Goal: Information Seeking & Learning: Learn about a topic

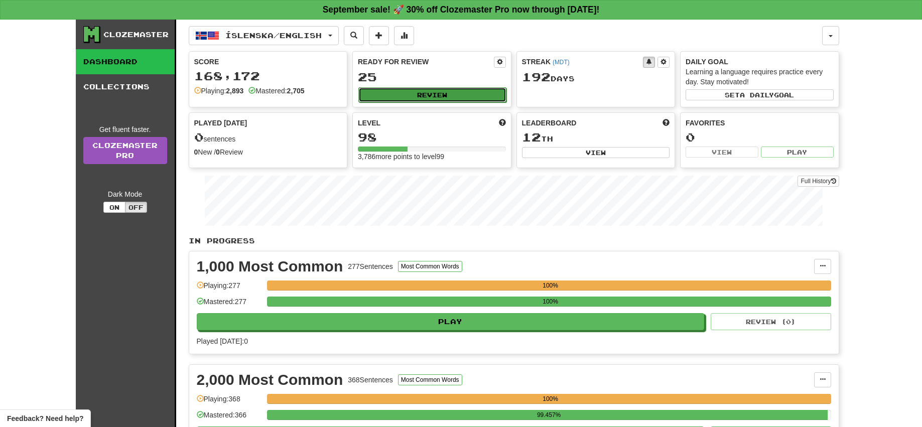
click at [405, 93] on button "Review" at bounding box center [432, 94] width 148 height 15
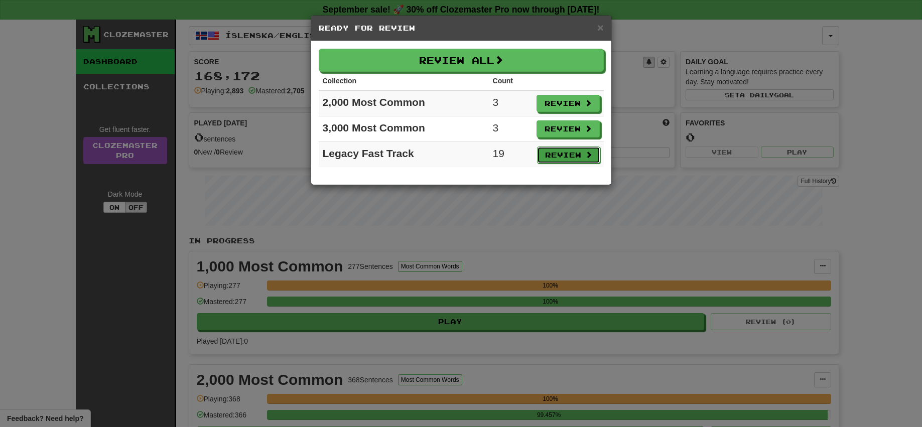
click at [564, 155] on button "Review" at bounding box center [568, 155] width 63 height 17
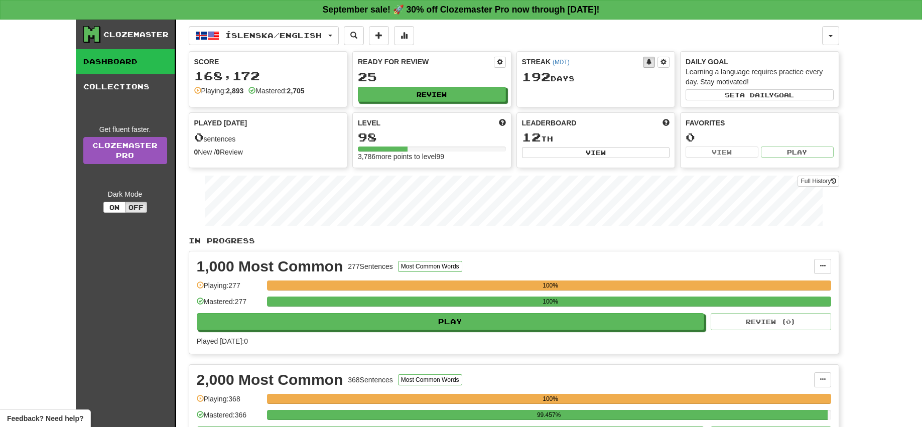
select select "**"
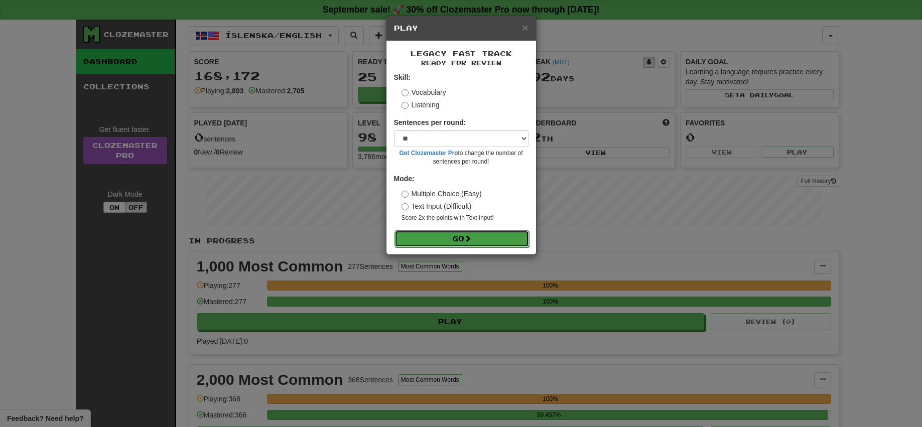
click at [471, 239] on span at bounding box center [467, 238] width 7 height 7
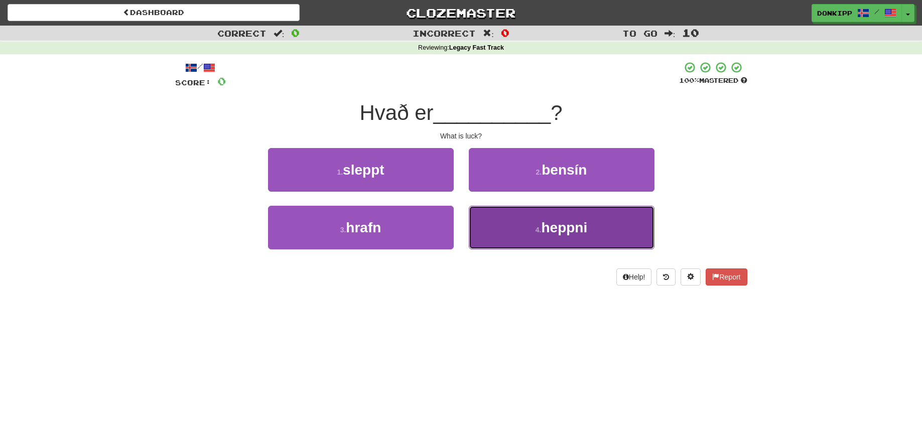
click at [551, 224] on span "heppni" at bounding box center [564, 228] width 46 height 16
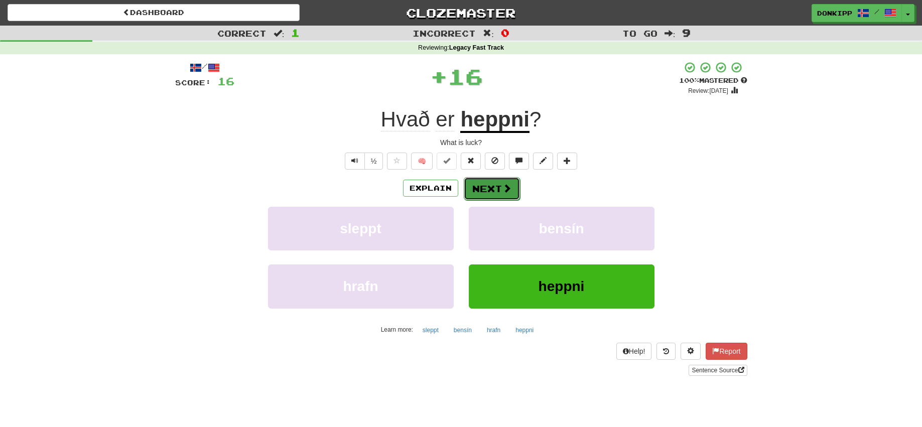
click at [495, 187] on button "Next" at bounding box center [492, 188] width 56 height 23
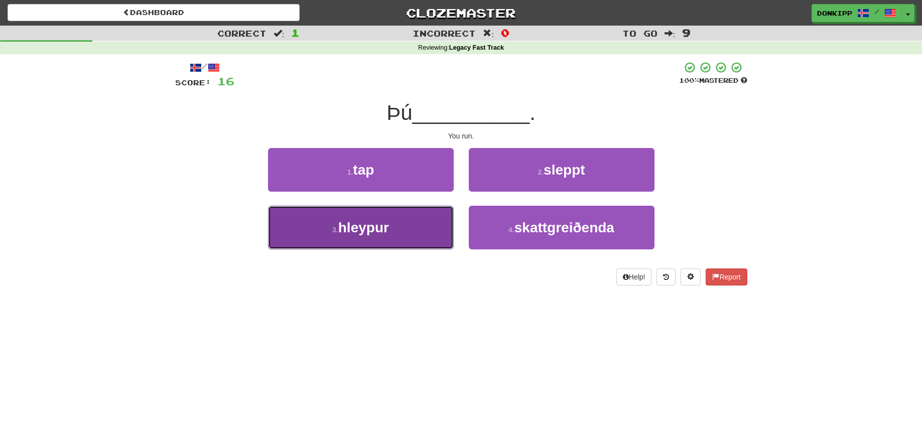
click at [420, 232] on button "3 . hleypur" at bounding box center [361, 228] width 186 height 44
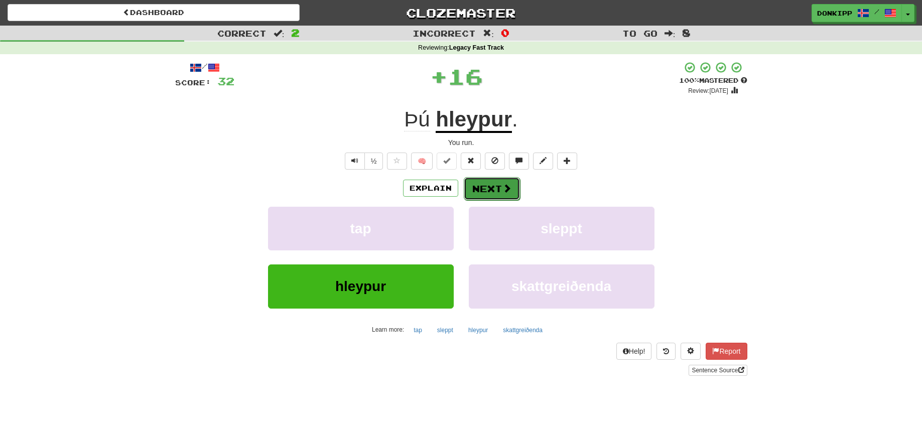
click at [493, 184] on button "Next" at bounding box center [492, 188] width 56 height 23
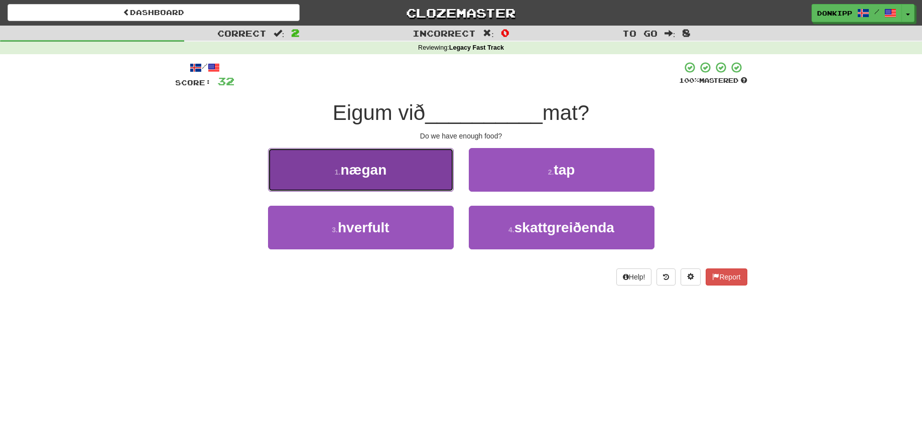
click at [409, 179] on button "1 . nægan" at bounding box center [361, 170] width 186 height 44
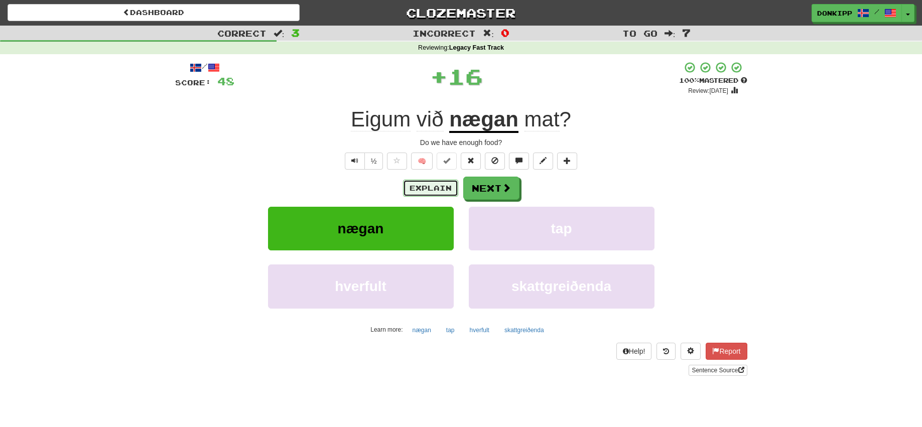
click at [437, 186] on button "Explain" at bounding box center [430, 188] width 55 height 17
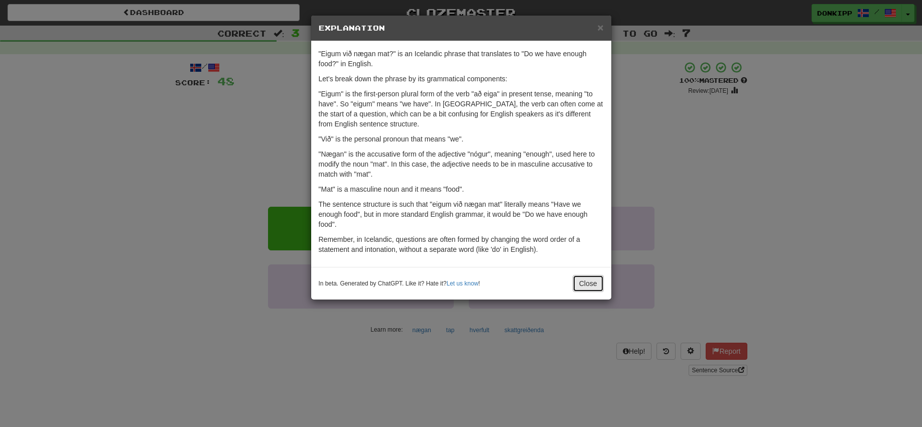
click at [589, 284] on button "Close" at bounding box center [588, 283] width 31 height 17
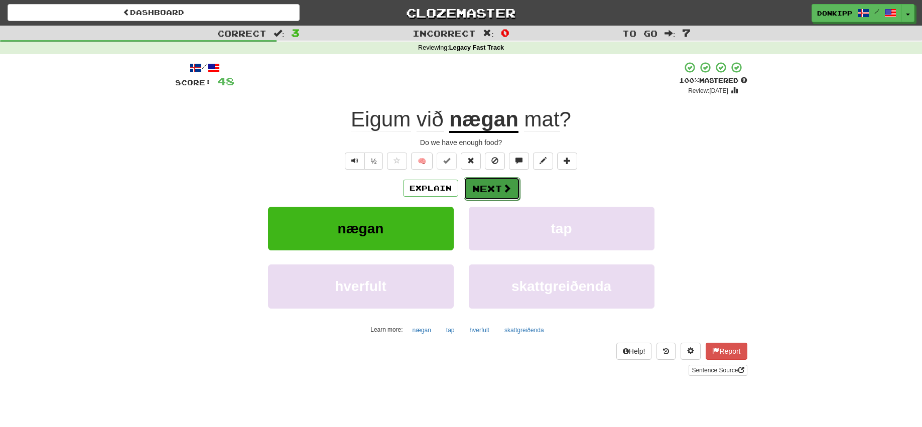
click at [488, 182] on button "Next" at bounding box center [492, 188] width 56 height 23
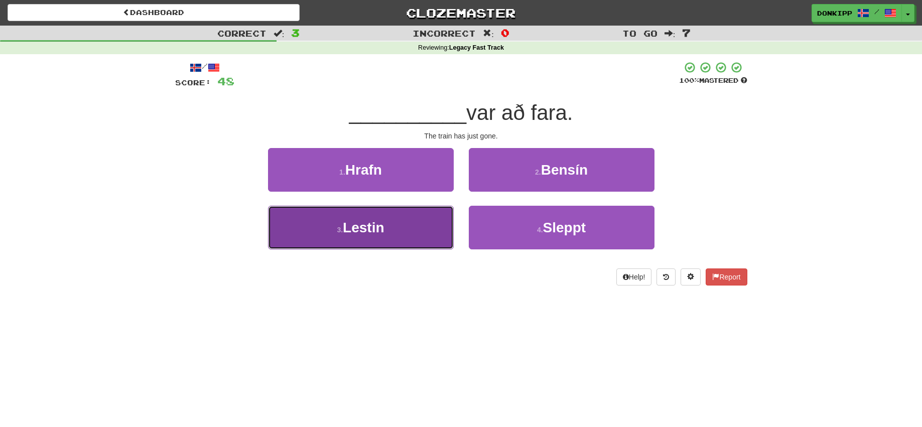
click at [413, 227] on button "3 . Lestin" at bounding box center [361, 228] width 186 height 44
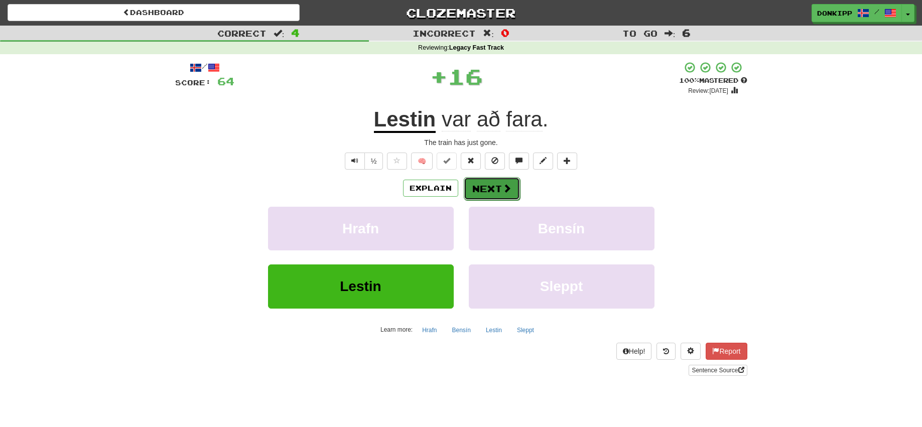
click at [491, 187] on button "Next" at bounding box center [492, 188] width 56 height 23
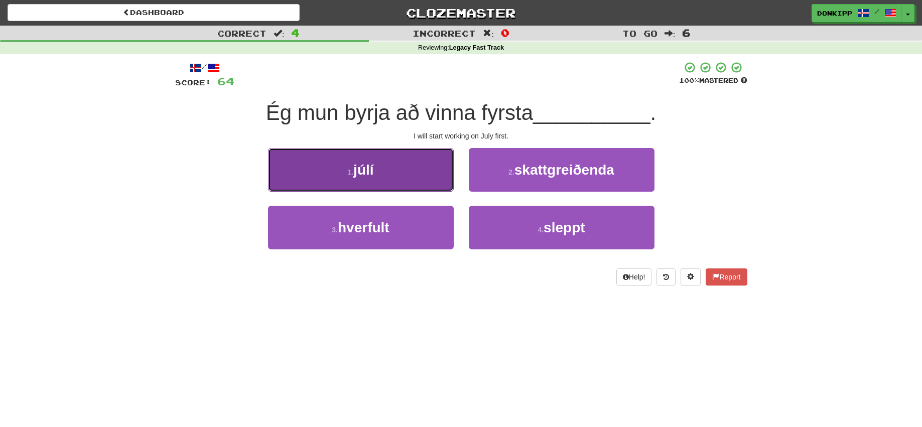
click at [424, 163] on button "1 . júlí" at bounding box center [361, 170] width 186 height 44
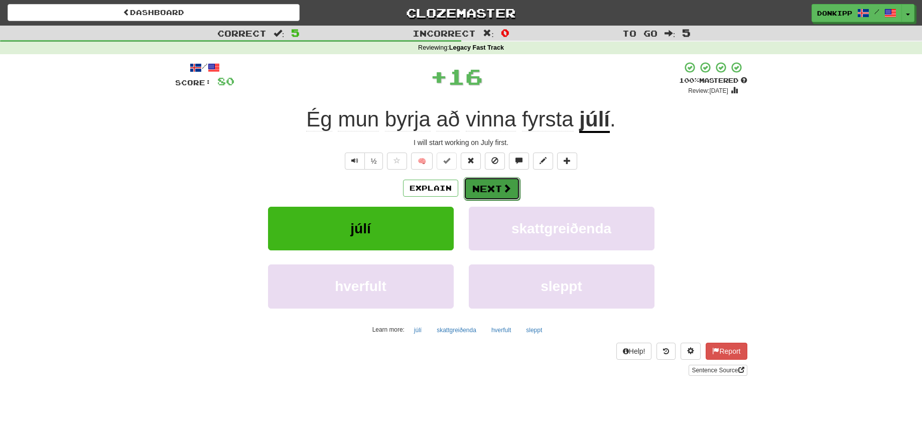
click at [498, 182] on button "Next" at bounding box center [492, 188] width 56 height 23
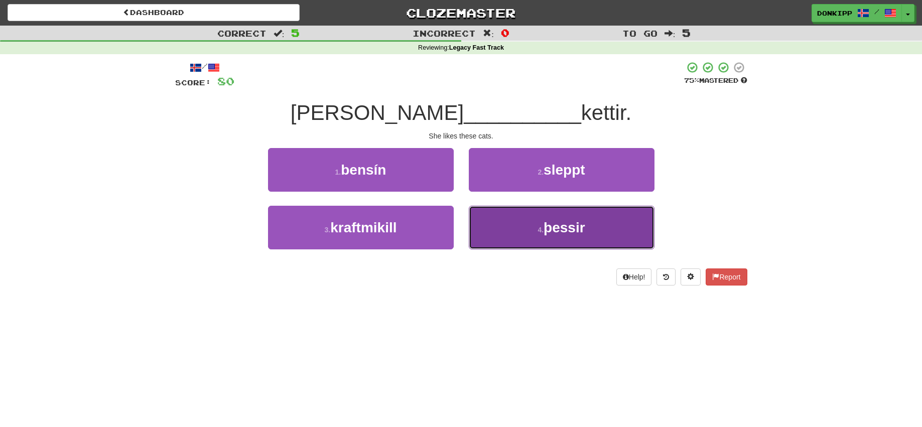
click at [521, 227] on button "4 . þessir" at bounding box center [562, 228] width 186 height 44
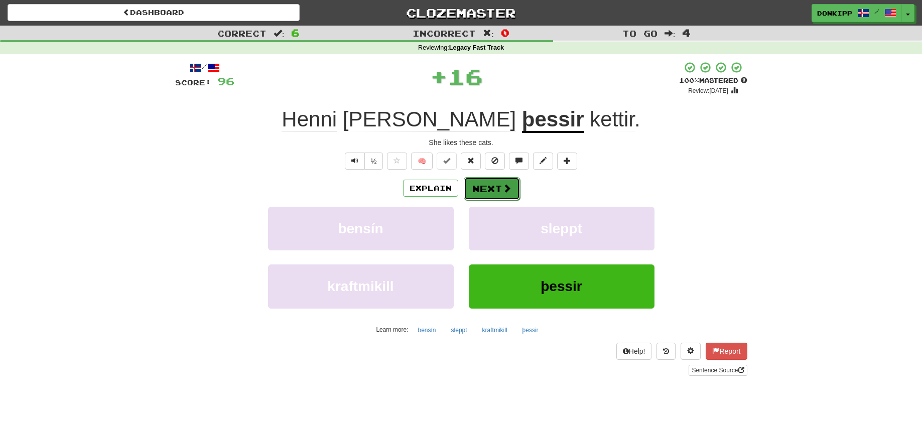
click at [488, 186] on button "Next" at bounding box center [492, 188] width 56 height 23
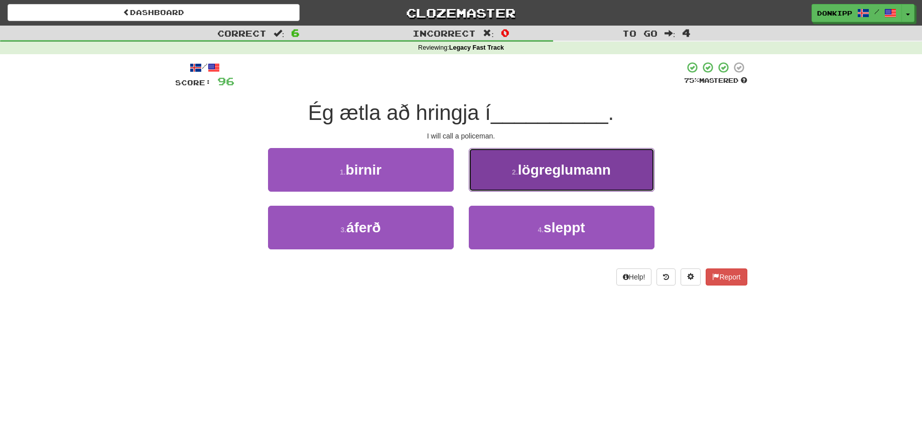
click at [520, 166] on span "lögreglumann" at bounding box center [564, 170] width 93 height 16
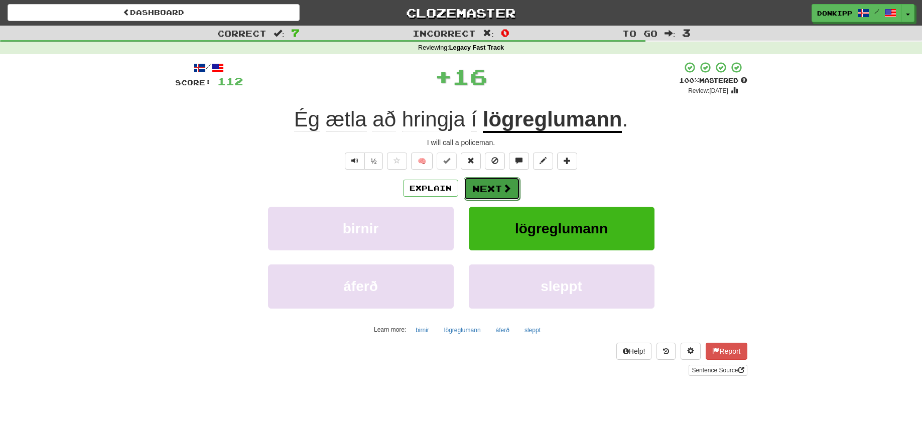
click at [488, 186] on button "Next" at bounding box center [492, 188] width 56 height 23
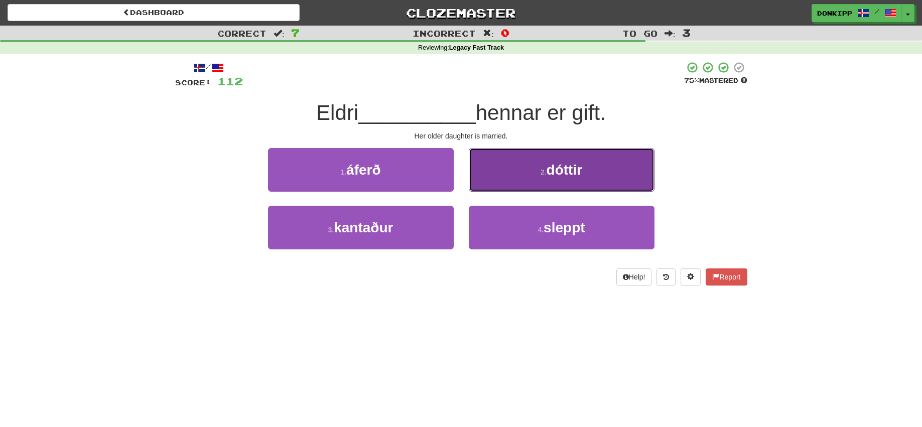
click at [518, 173] on button "2 . dóttir" at bounding box center [562, 170] width 186 height 44
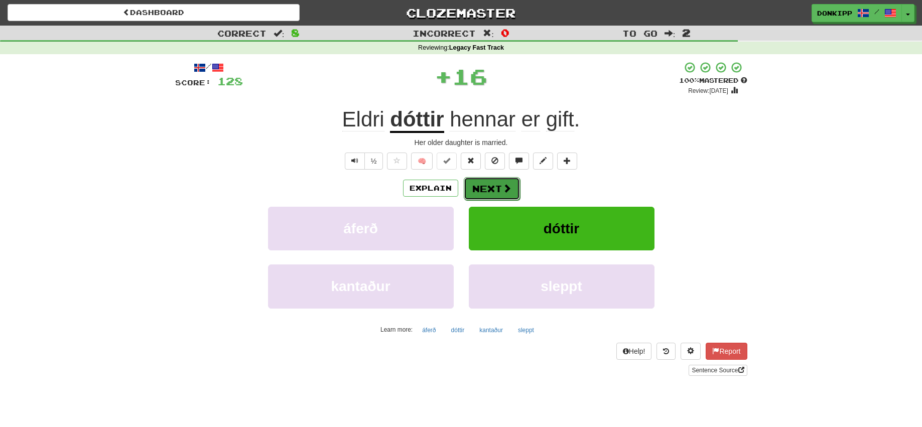
click at [483, 184] on button "Next" at bounding box center [492, 188] width 56 height 23
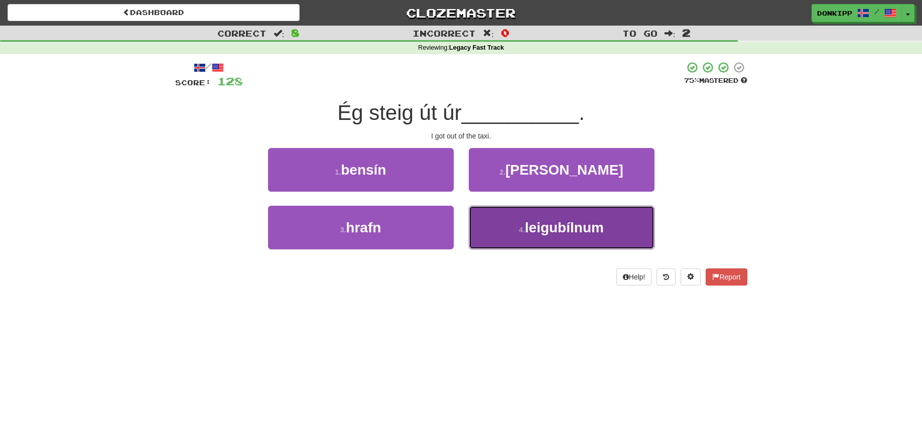
click at [523, 215] on button "4 . leigubílnum" at bounding box center [562, 228] width 186 height 44
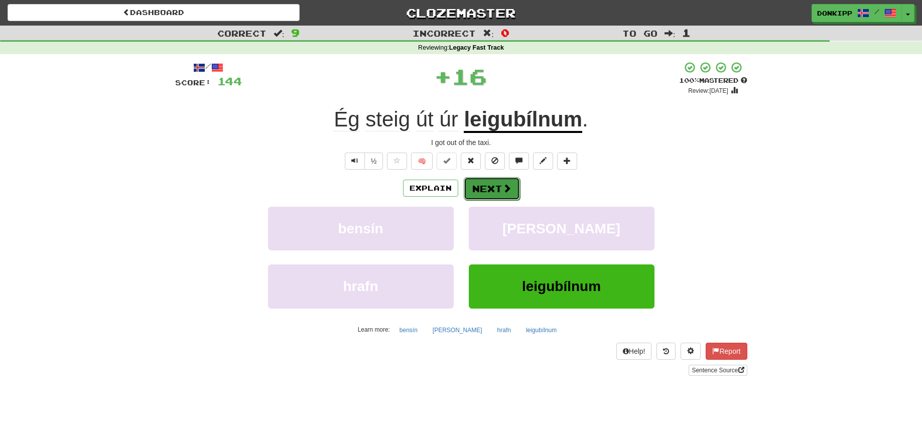
click at [495, 185] on button "Next" at bounding box center [492, 188] width 56 height 23
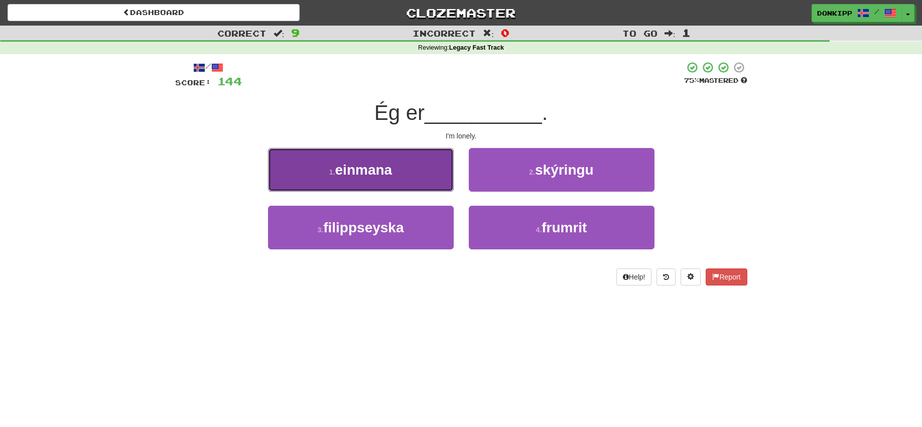
click at [439, 168] on button "1 . einmana" at bounding box center [361, 170] width 186 height 44
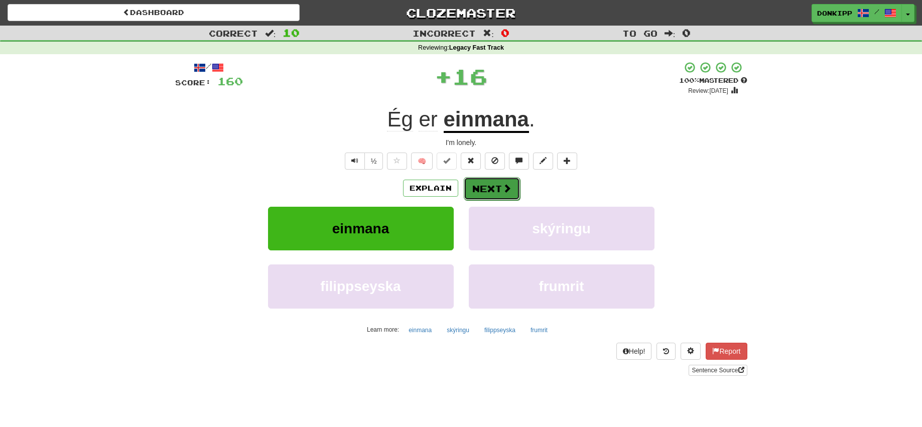
click at [501, 185] on button "Next" at bounding box center [492, 188] width 56 height 23
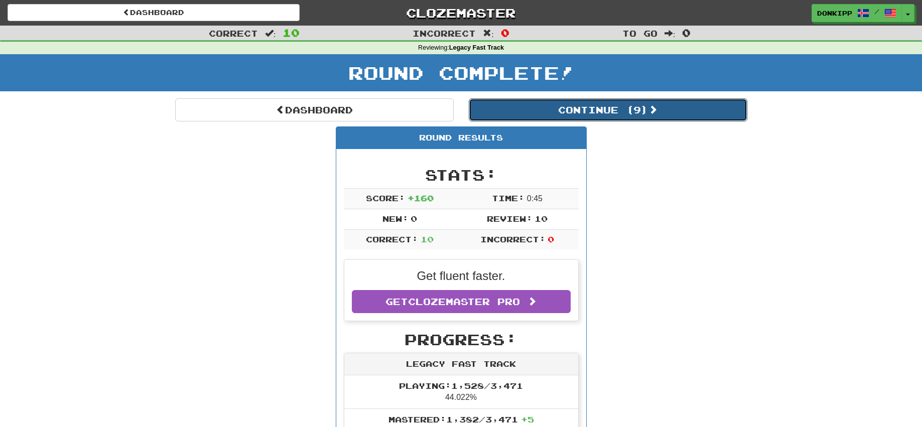
click at [620, 107] on button "Continue ( 9 )" at bounding box center [608, 109] width 279 height 23
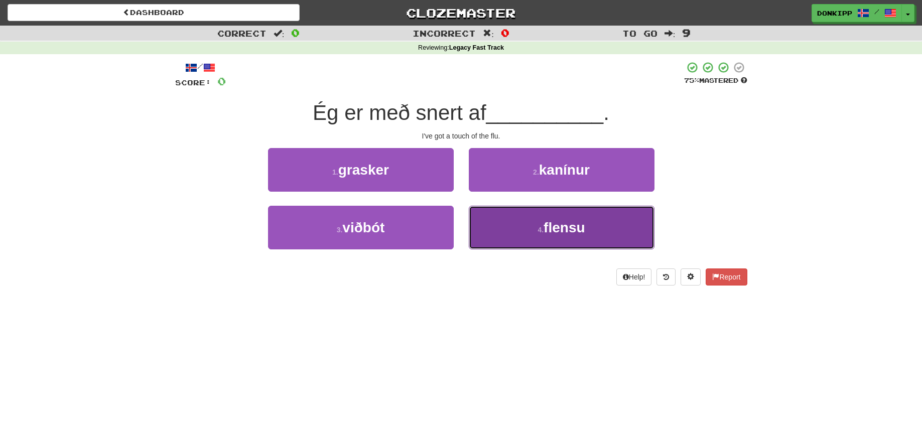
click at [531, 223] on button "4 . flensu" at bounding box center [562, 228] width 186 height 44
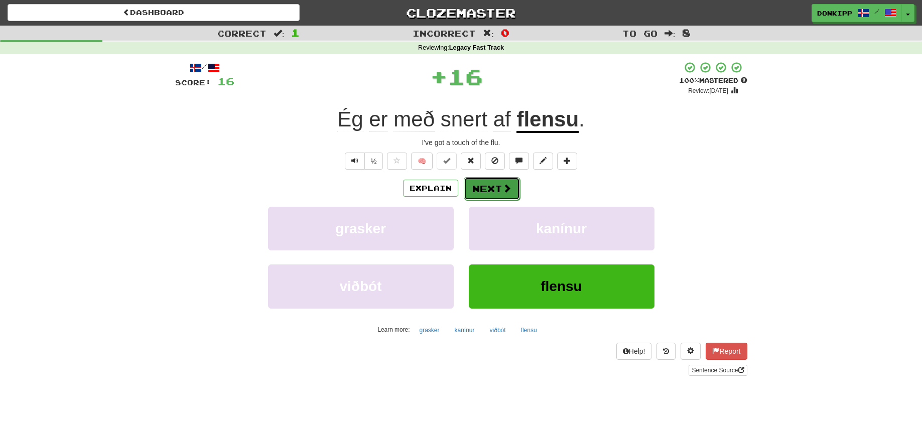
click at [487, 185] on button "Next" at bounding box center [492, 188] width 56 height 23
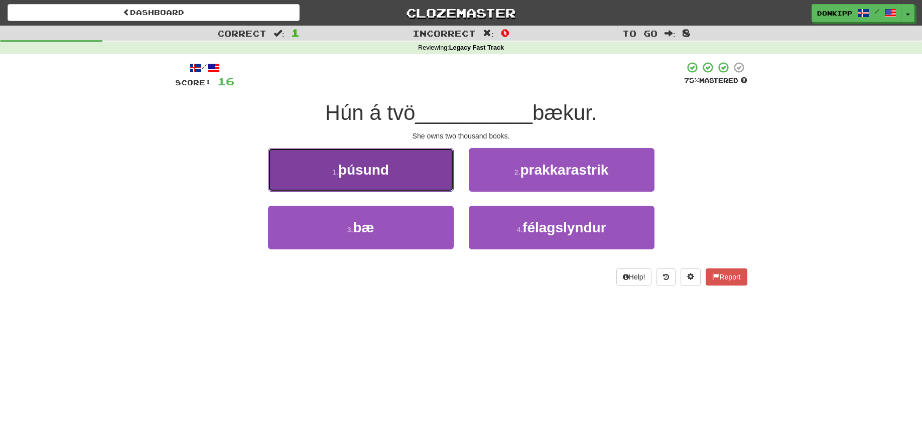
click at [406, 170] on button "1 . þúsund" at bounding box center [361, 170] width 186 height 44
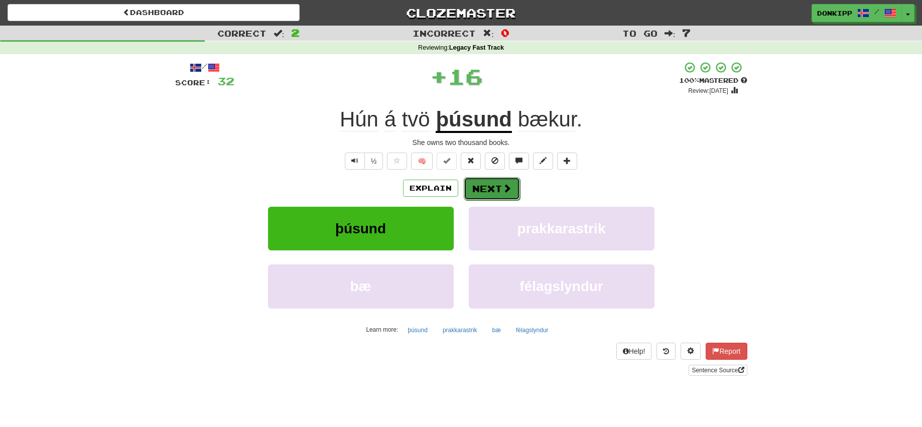
click at [487, 188] on button "Next" at bounding box center [492, 188] width 56 height 23
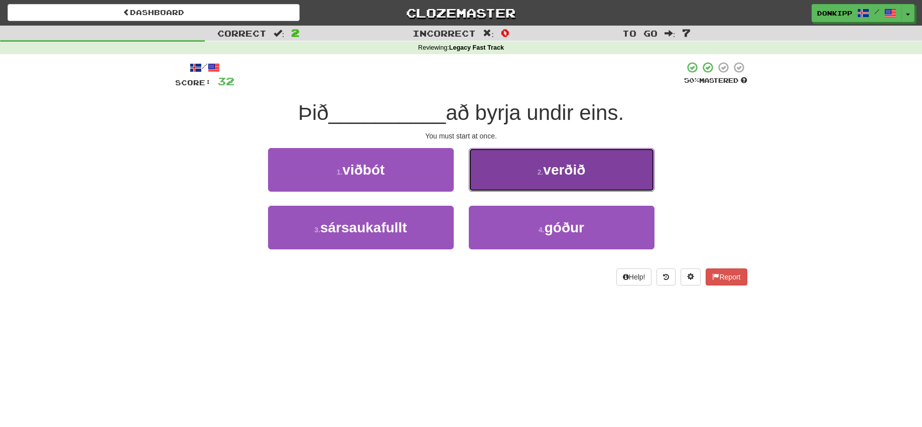
click at [547, 174] on span "verðið" at bounding box center [564, 170] width 42 height 16
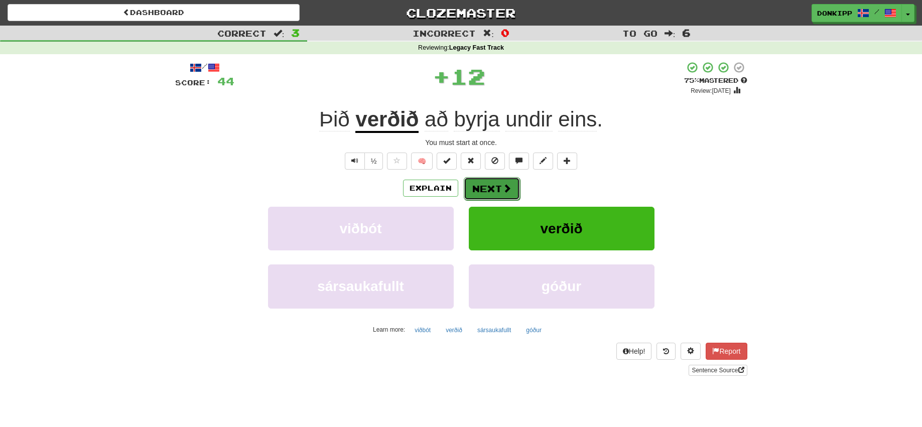
click at [489, 183] on button "Next" at bounding box center [492, 188] width 56 height 23
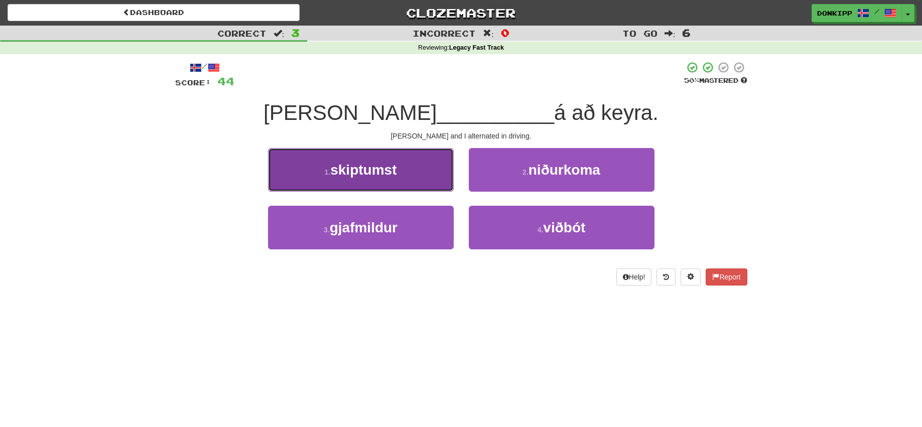
click at [410, 181] on button "1 . skiptumst" at bounding box center [361, 170] width 186 height 44
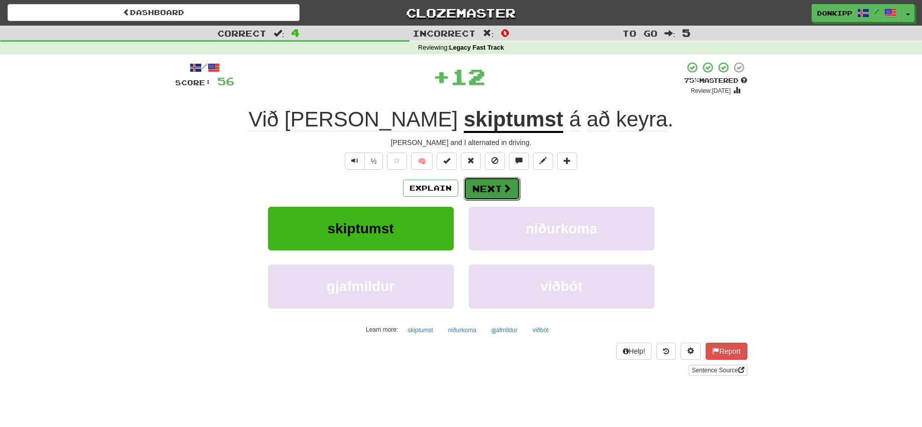
click at [493, 185] on button "Next" at bounding box center [492, 188] width 56 height 23
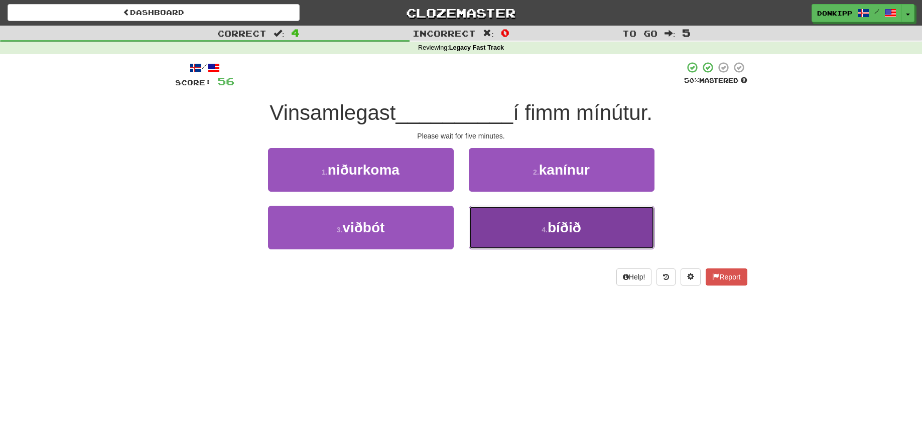
click at [509, 216] on button "4 . bíðið" at bounding box center [562, 228] width 186 height 44
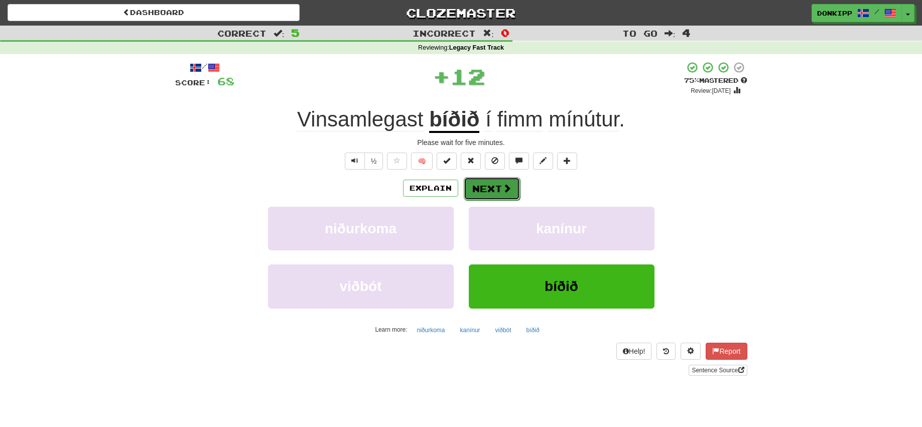
click at [482, 189] on button "Next" at bounding box center [492, 188] width 56 height 23
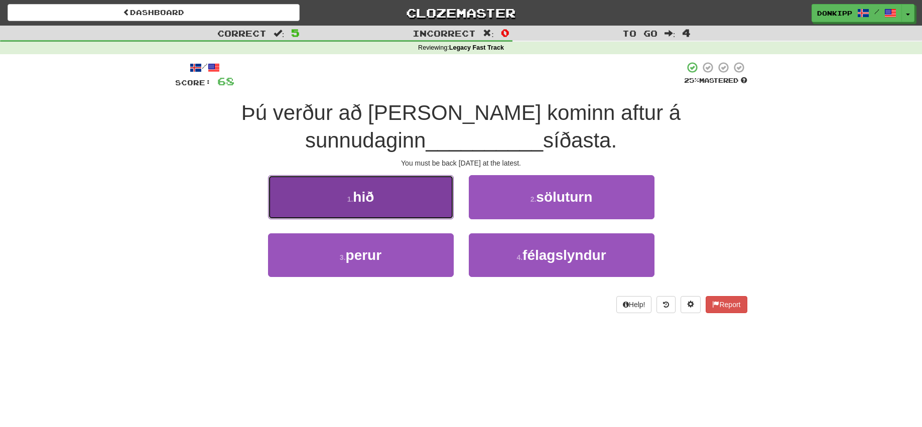
click at [418, 199] on button "1 . hið" at bounding box center [361, 197] width 186 height 44
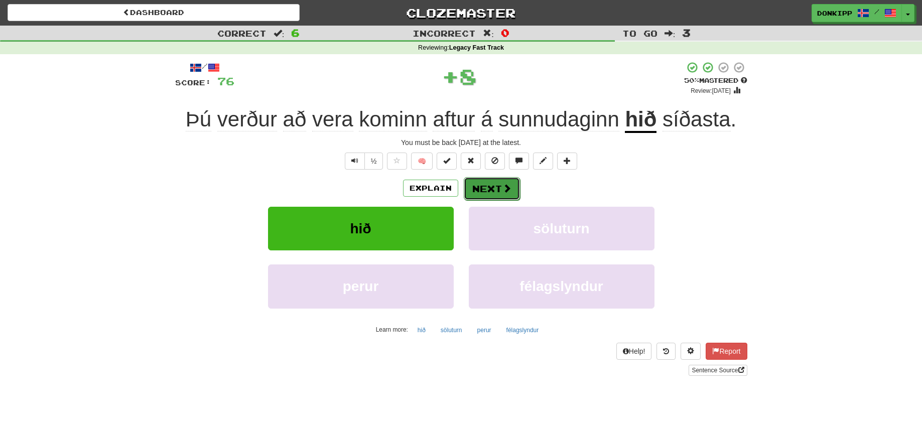
click at [488, 191] on button "Next" at bounding box center [492, 188] width 56 height 23
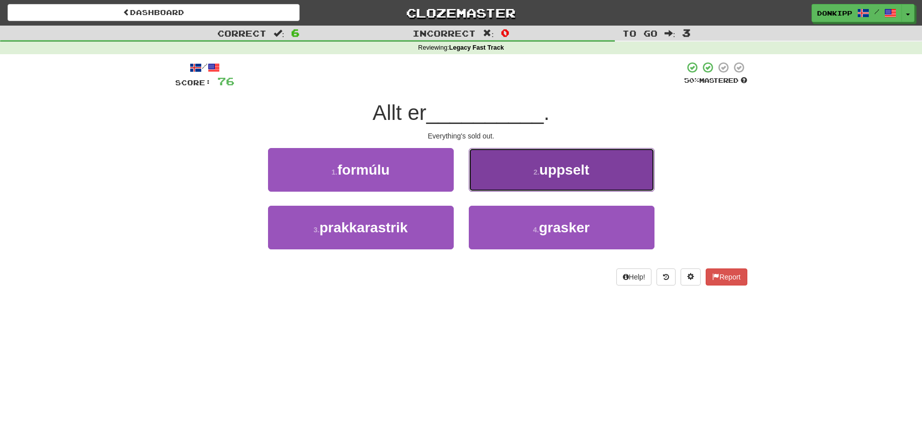
click at [531, 170] on button "2 . uppselt" at bounding box center [562, 170] width 186 height 44
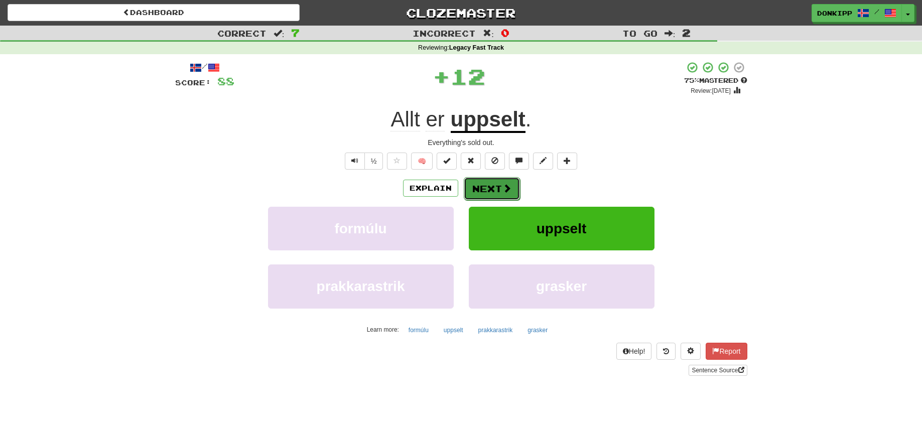
click at [485, 188] on button "Next" at bounding box center [492, 188] width 56 height 23
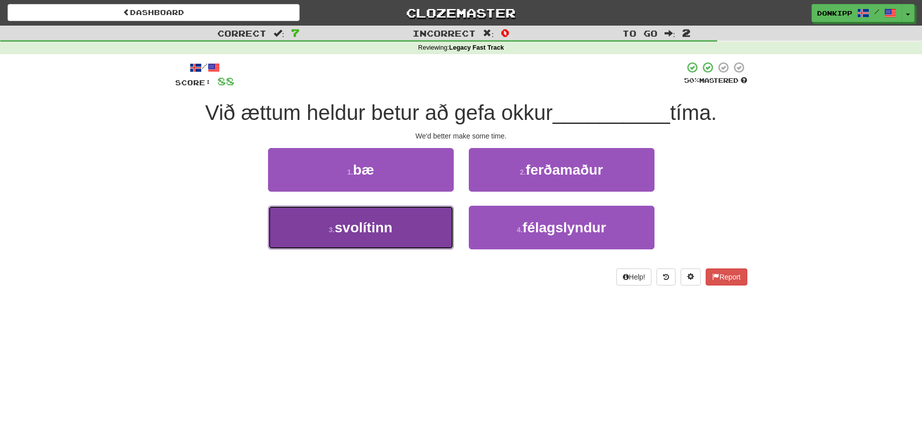
click at [420, 227] on button "3 . svolítinn" at bounding box center [361, 228] width 186 height 44
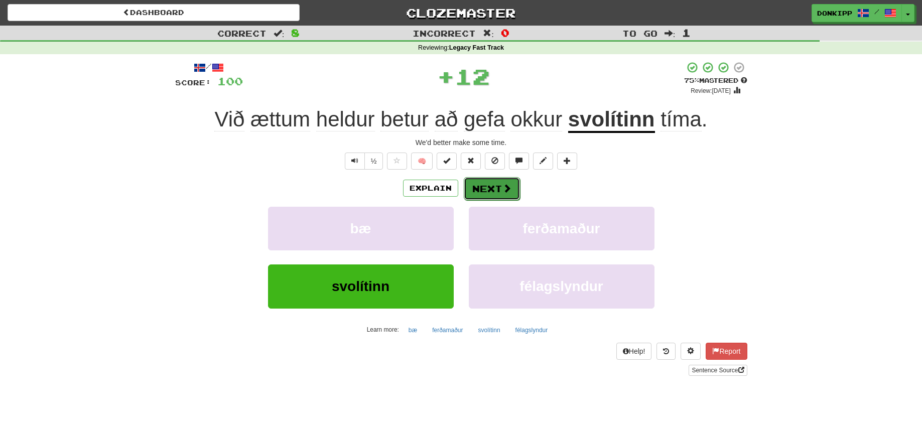
click at [506, 194] on button "Next" at bounding box center [492, 188] width 56 height 23
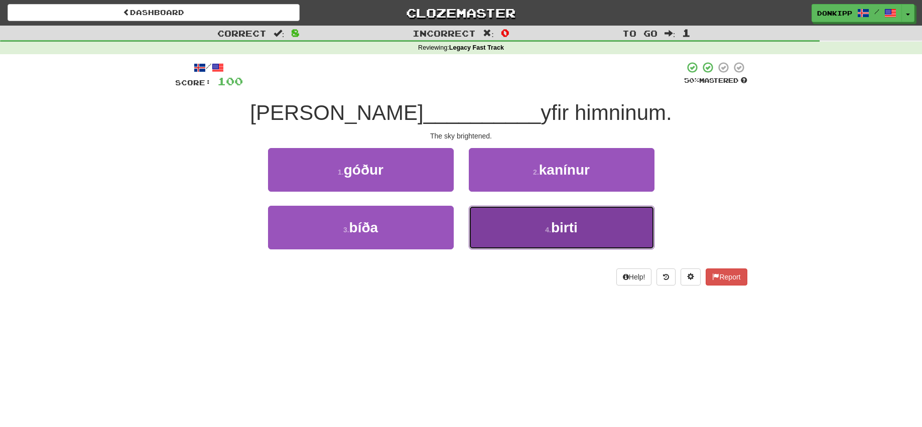
click at [557, 228] on span "birti" at bounding box center [564, 228] width 27 height 16
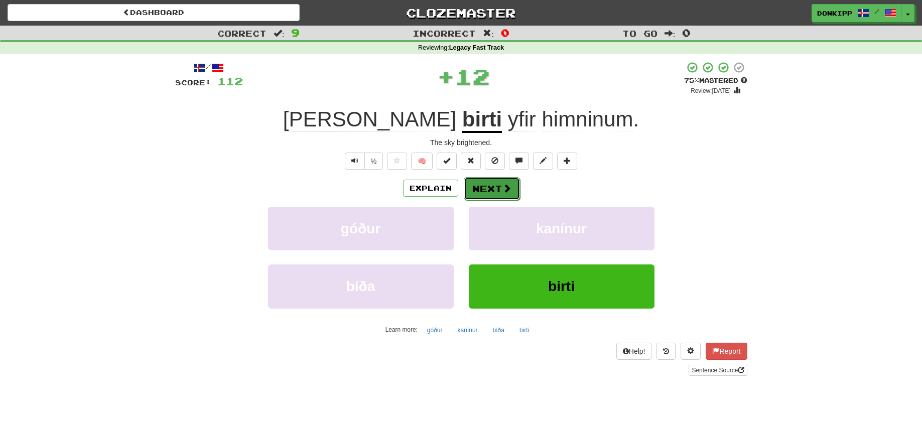
click at [491, 190] on button "Next" at bounding box center [492, 188] width 56 height 23
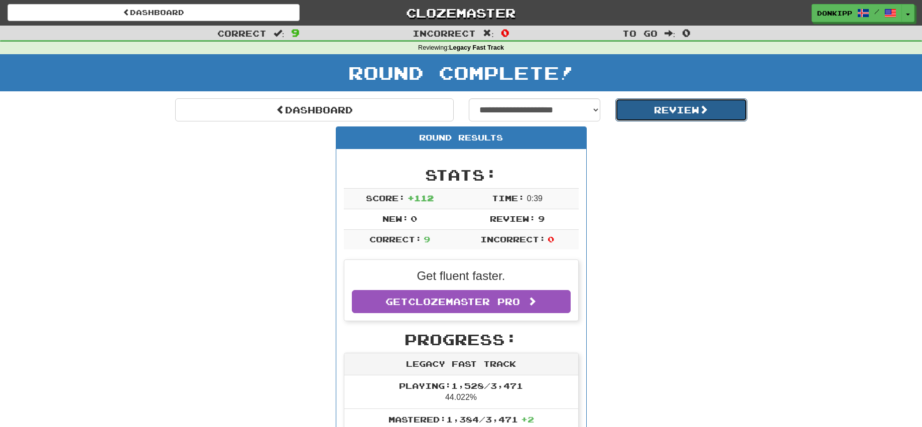
click at [695, 109] on button "Review" at bounding box center [681, 109] width 132 height 23
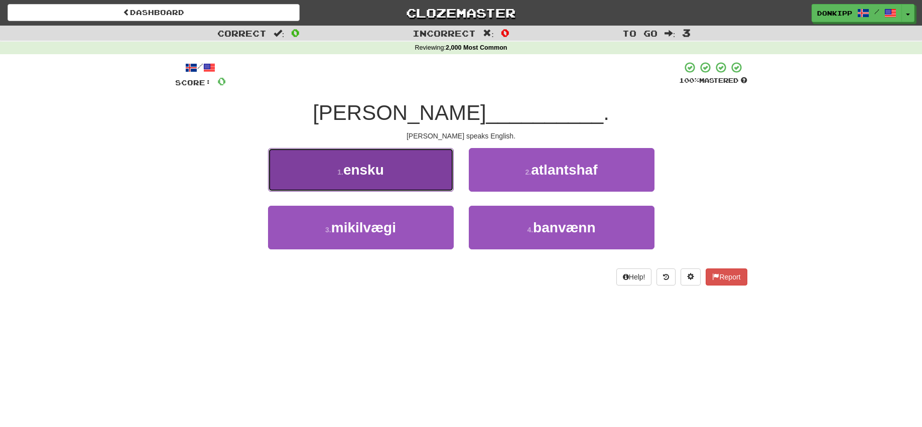
click at [429, 167] on button "1 . ensku" at bounding box center [361, 170] width 186 height 44
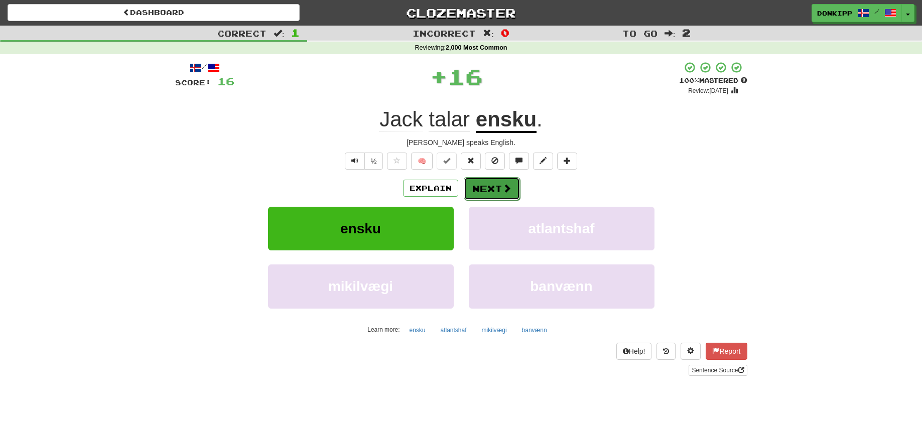
click at [495, 185] on button "Next" at bounding box center [492, 188] width 56 height 23
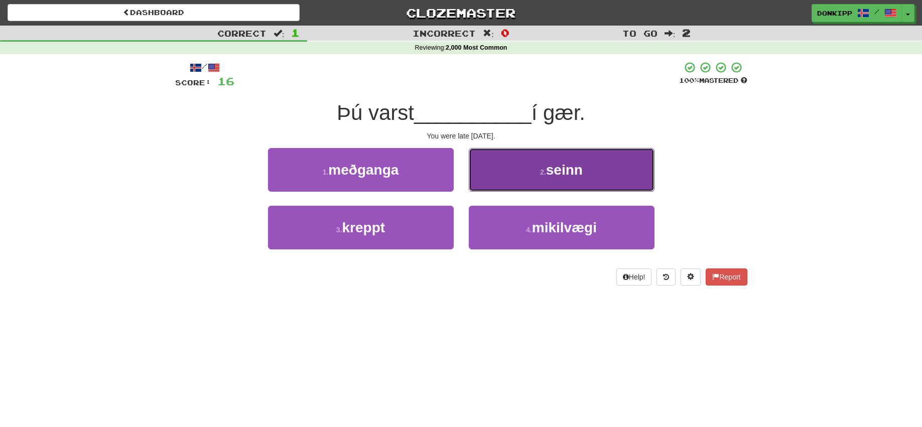
click at [542, 171] on small "2 ." at bounding box center [543, 172] width 6 height 8
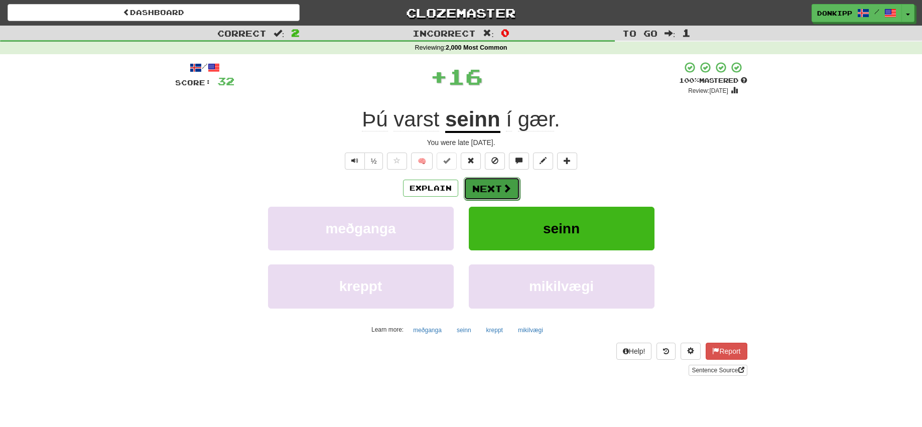
click at [489, 189] on button "Next" at bounding box center [492, 188] width 56 height 23
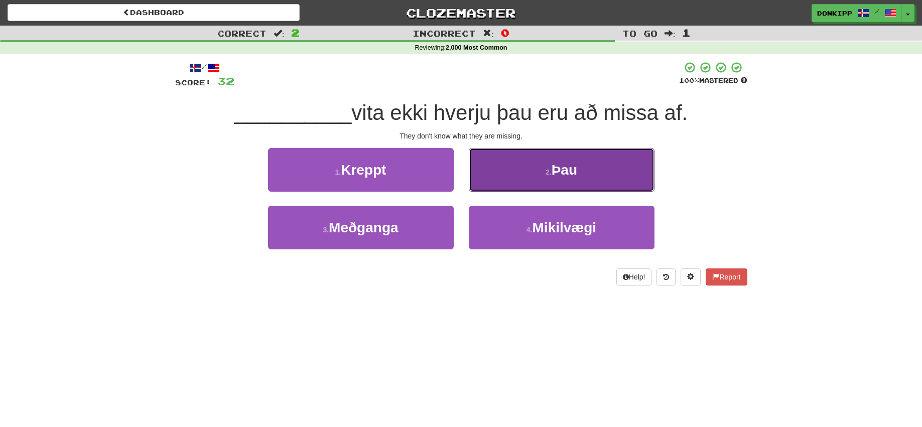
click at [547, 171] on small "2 ." at bounding box center [549, 172] width 6 height 8
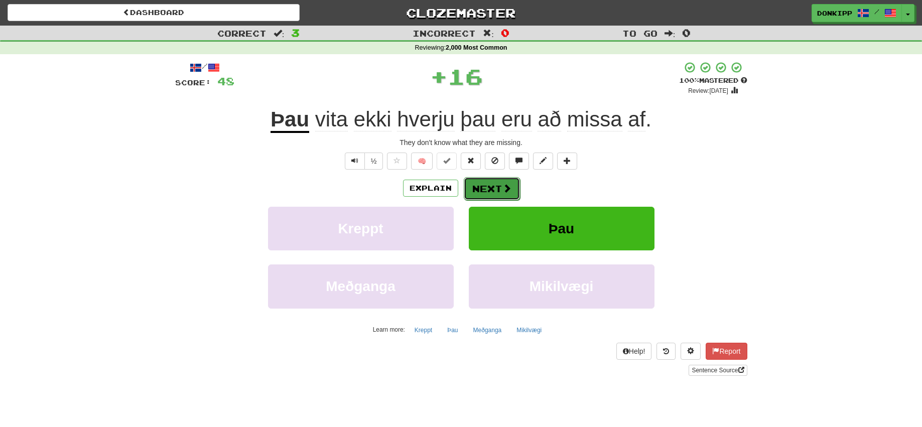
click at [504, 185] on span at bounding box center [507, 188] width 9 height 9
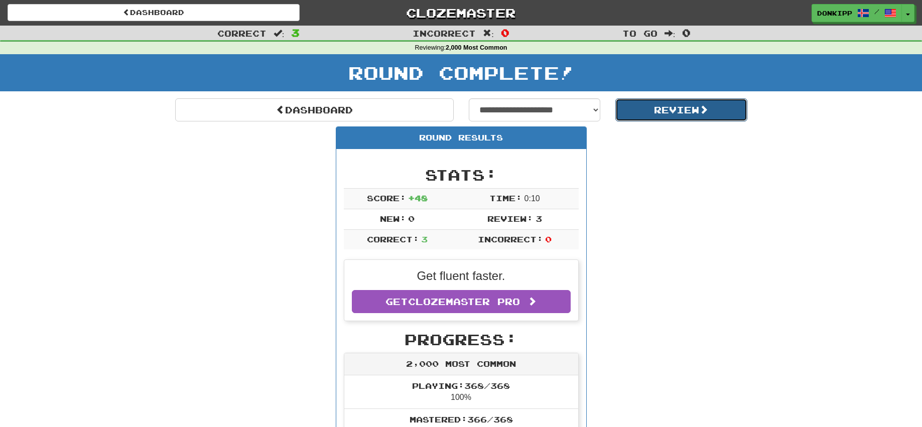
click at [653, 103] on button "Review" at bounding box center [681, 109] width 132 height 23
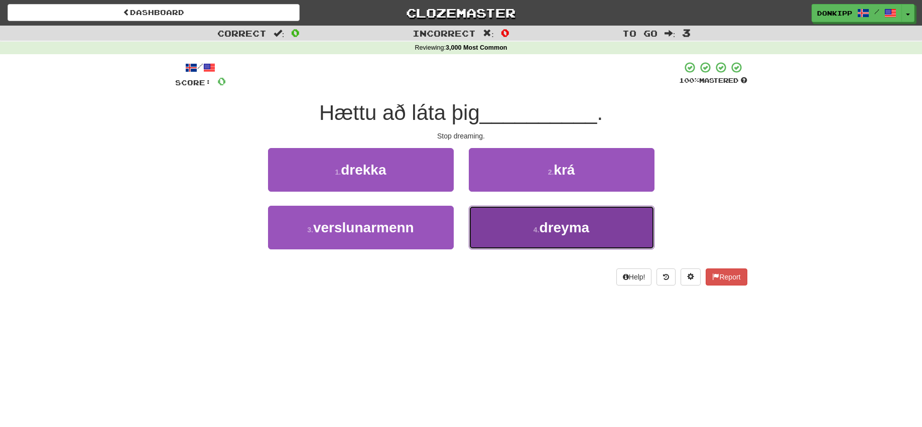
click at [548, 229] on span "dreyma" at bounding box center [565, 228] width 50 height 16
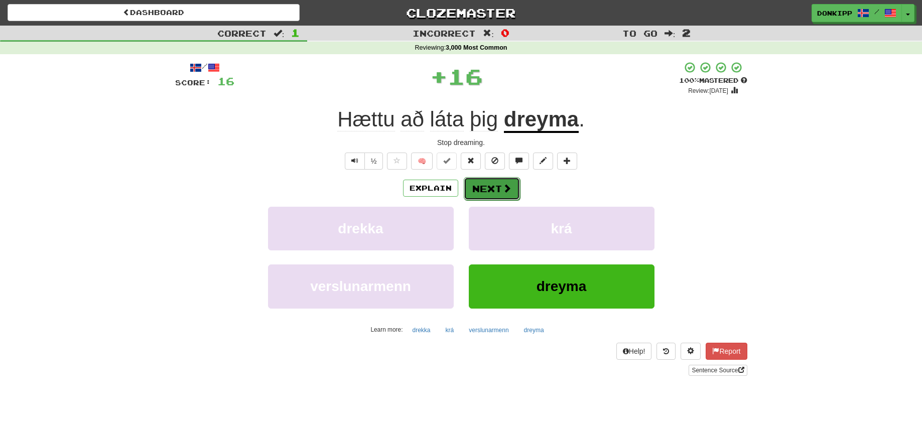
click at [498, 181] on button "Next" at bounding box center [492, 188] width 56 height 23
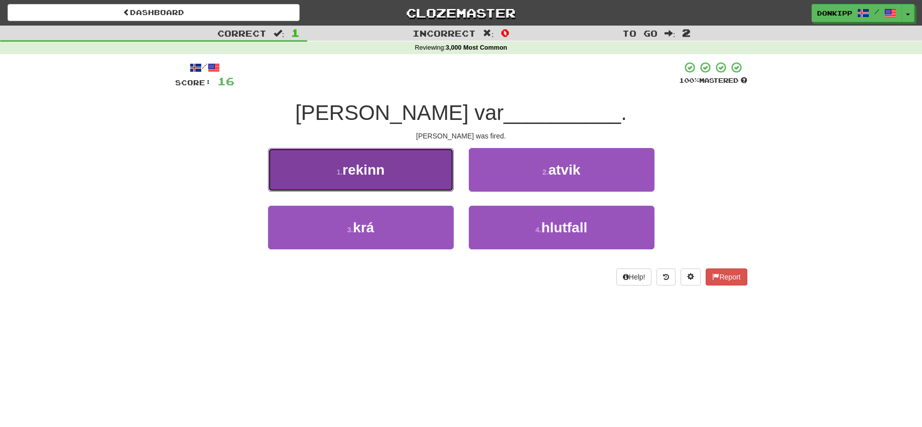
click at [425, 170] on button "1 . rekinn" at bounding box center [361, 170] width 186 height 44
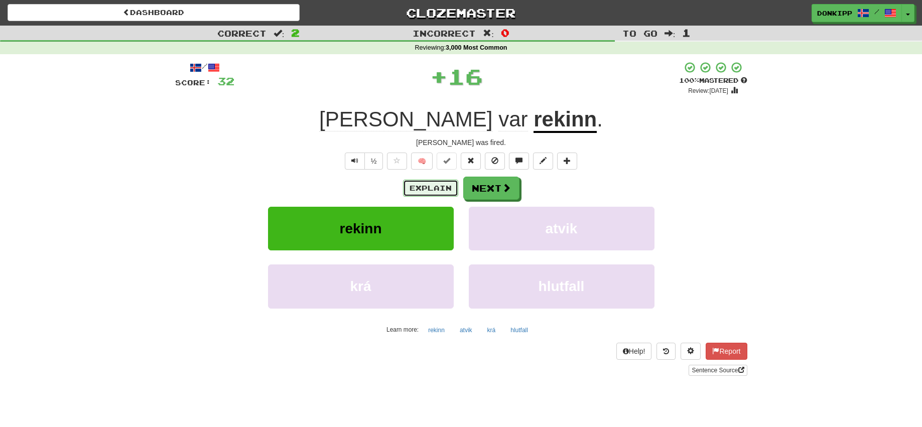
click at [437, 187] on button "Explain" at bounding box center [430, 188] width 55 height 17
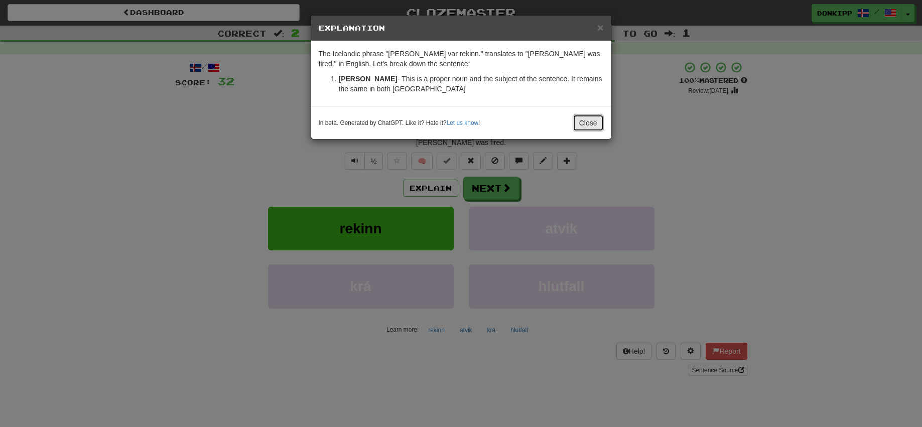
click at [591, 125] on button "Close" at bounding box center [588, 122] width 31 height 17
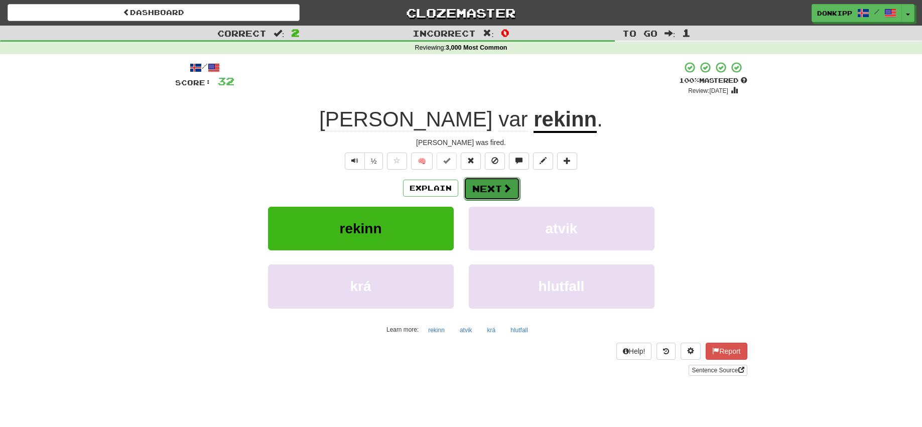
click at [499, 189] on button "Next" at bounding box center [492, 188] width 56 height 23
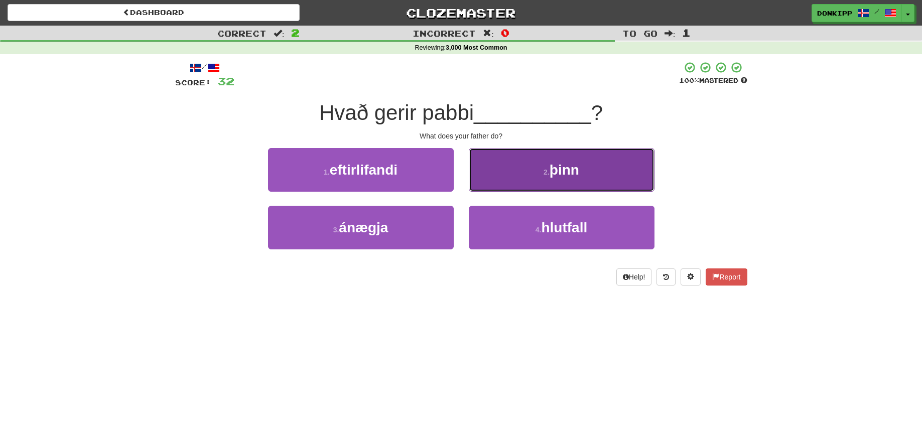
click at [533, 175] on button "2 . þinn" at bounding box center [562, 170] width 186 height 44
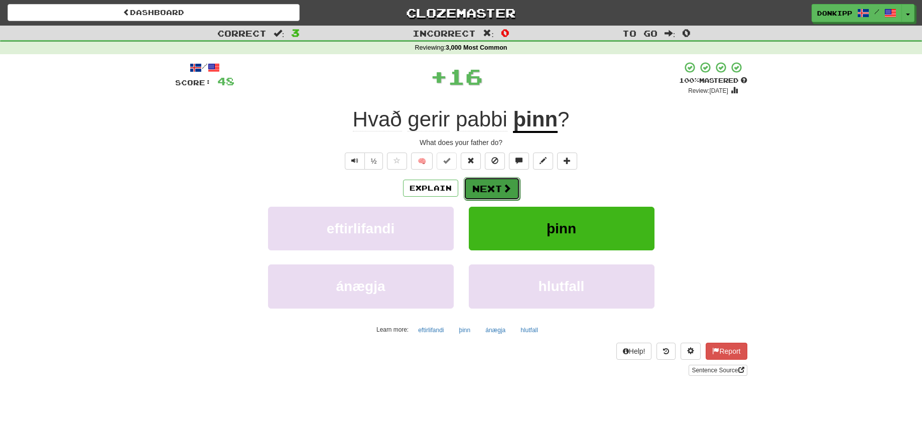
click at [501, 189] on button "Next" at bounding box center [492, 188] width 56 height 23
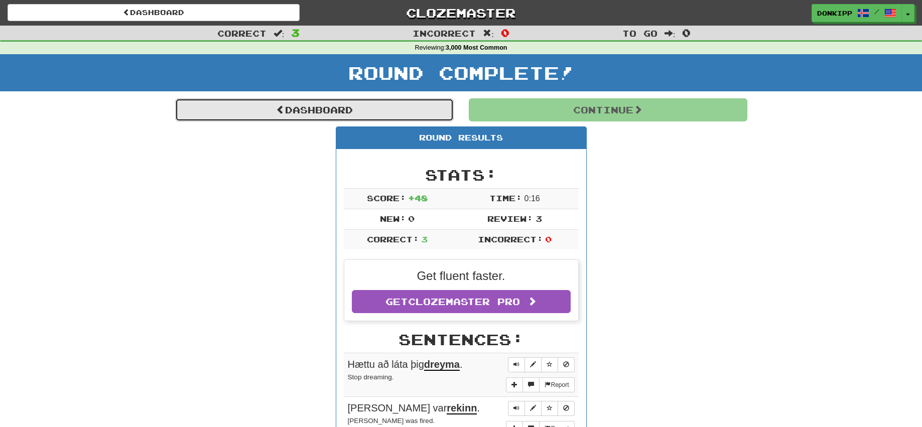
click at [344, 108] on link "Dashboard" at bounding box center [314, 109] width 279 height 23
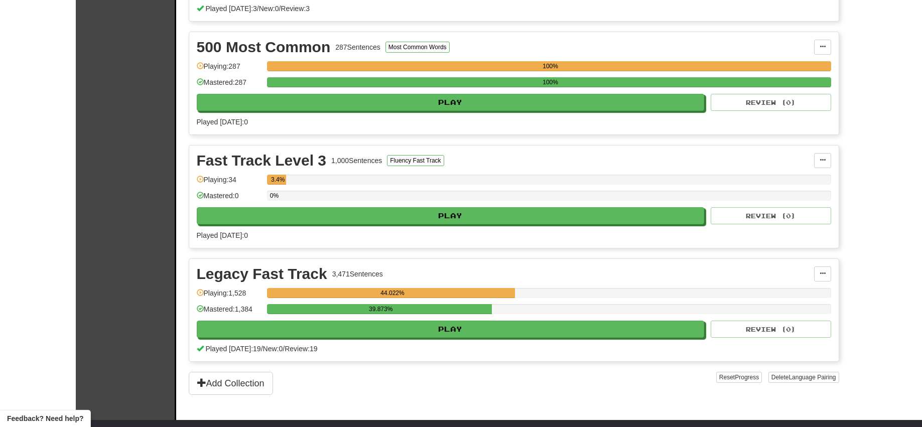
scroll to position [568, 0]
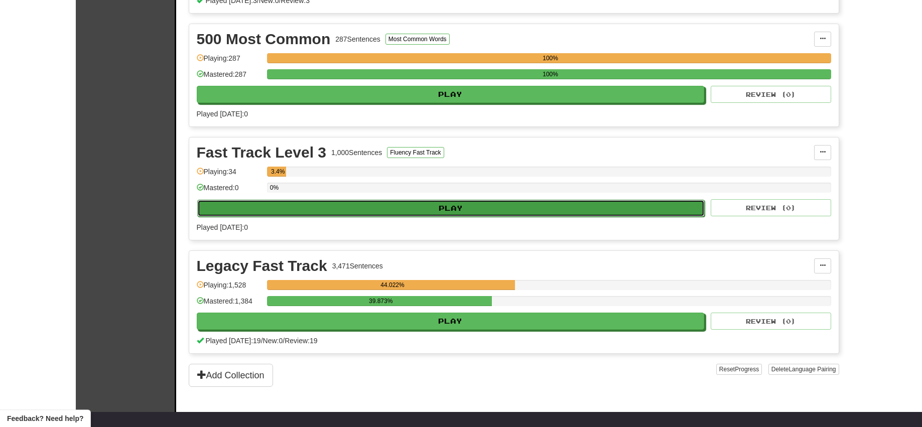
click at [451, 209] on button "Play" at bounding box center [451, 208] width 508 height 17
select select "**"
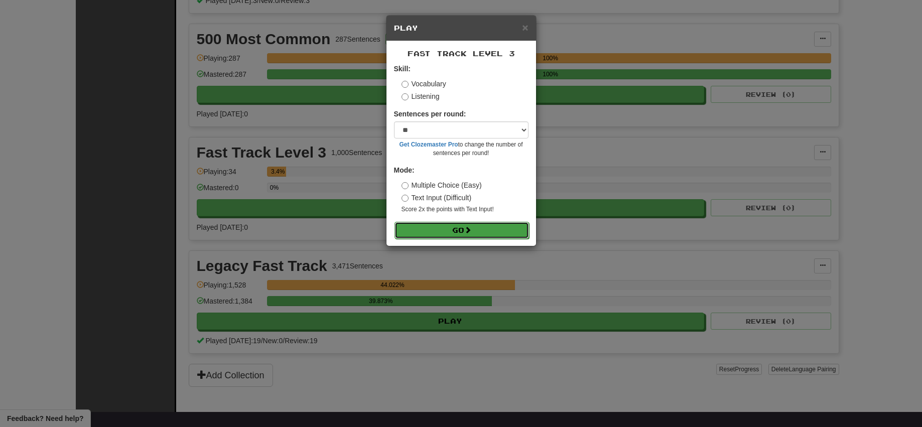
click at [452, 225] on button "Go" at bounding box center [462, 230] width 135 height 17
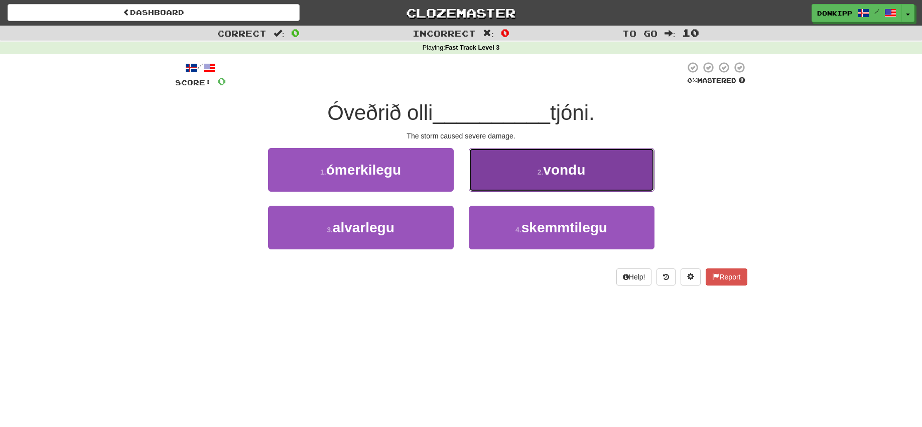
click at [560, 173] on span "vondu" at bounding box center [564, 170] width 42 height 16
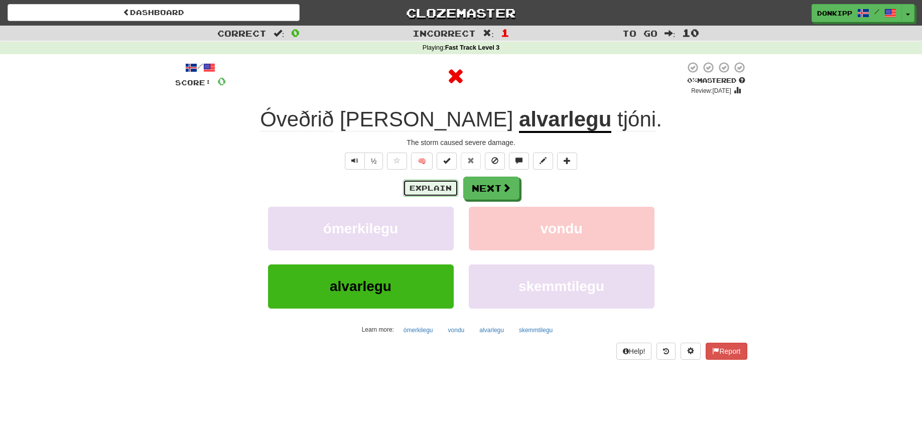
click at [434, 191] on button "Explain" at bounding box center [430, 188] width 55 height 17
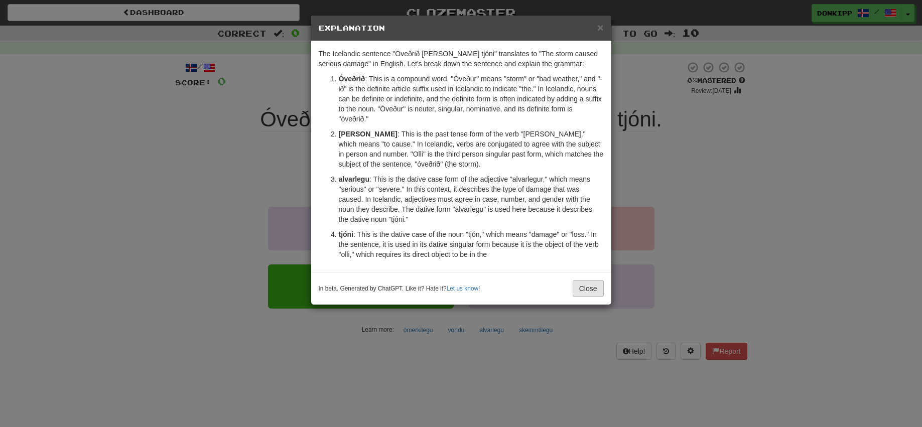
click at [590, 269] on div "The Icelandic sentence "Óveðrið olli alvarlegu tjóni" translates to "The storm …" at bounding box center [461, 156] width 300 height 231
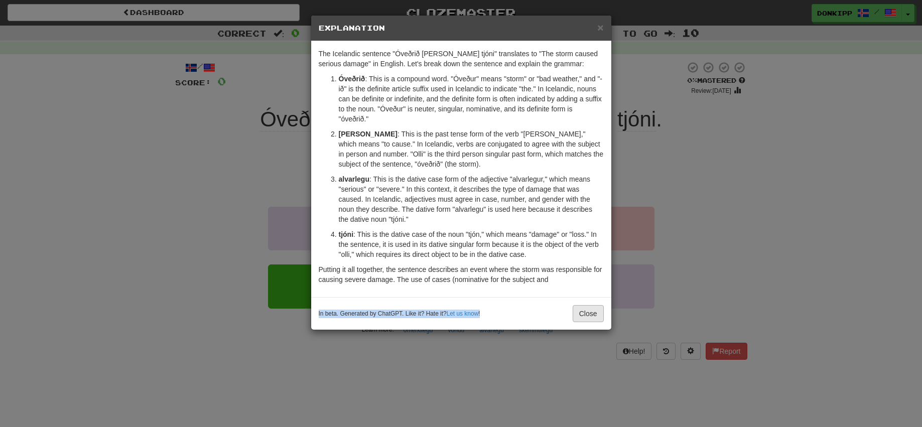
drag, startPoint x: 589, startPoint y: 279, endPoint x: 584, endPoint y: 312, distance: 33.1
click at [584, 312] on div "× Explanation The Icelandic sentence "Óveðrið olli alvarlegu tjóni" translates …" at bounding box center [461, 172] width 301 height 315
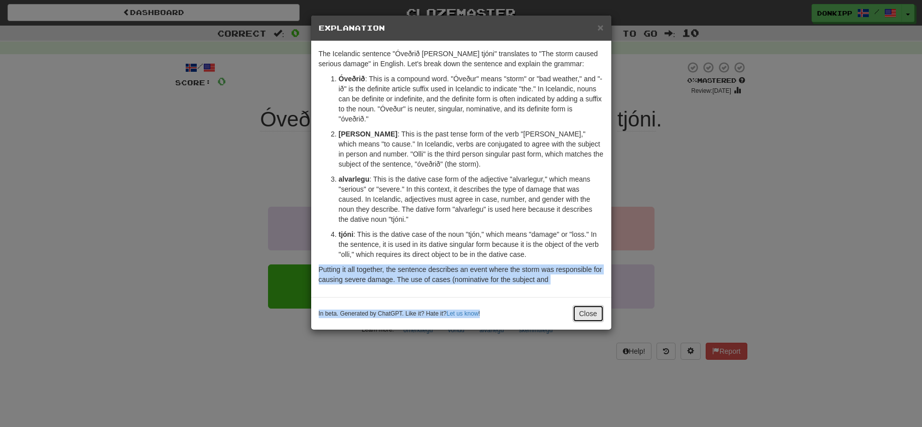
click at [584, 312] on div "× Explanation The Icelandic sentence "Óveðrið olli alvarlegu tjóni" translates …" at bounding box center [461, 172] width 301 height 315
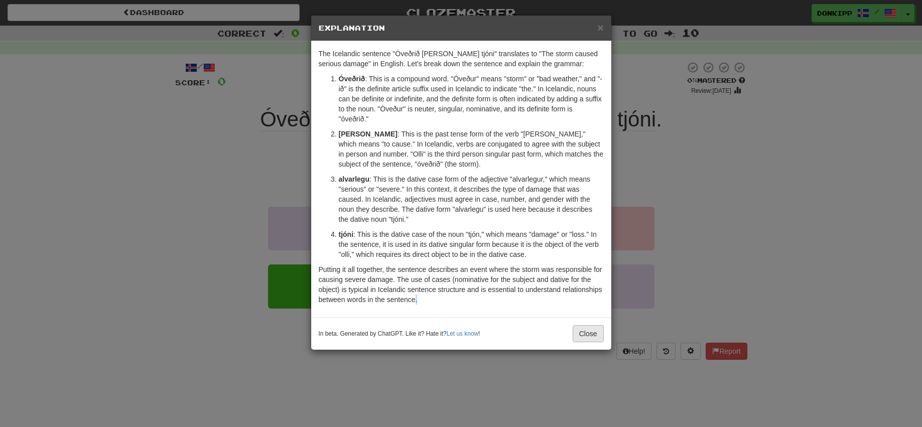
click at [584, 312] on div "The Icelandic sentence "Óveðrið olli alvarlegu tjóni" translates to "The storm …" at bounding box center [461, 179] width 300 height 276
click at [583, 330] on button "Close" at bounding box center [588, 333] width 31 height 17
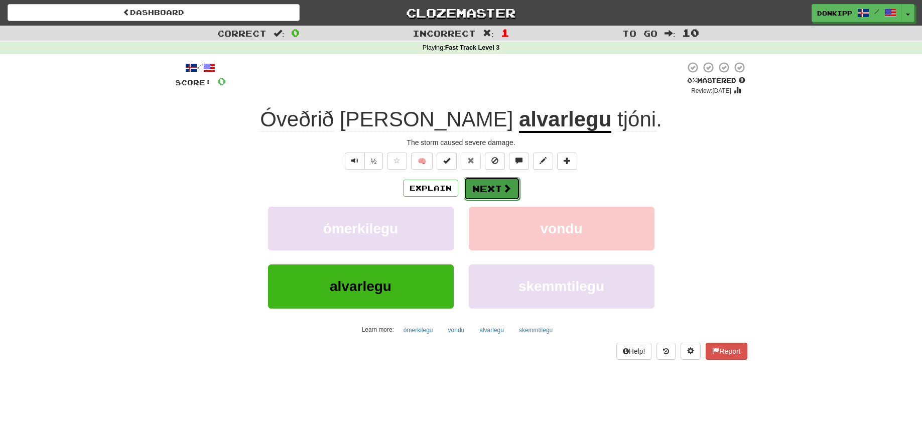
click at [491, 190] on button "Next" at bounding box center [492, 188] width 56 height 23
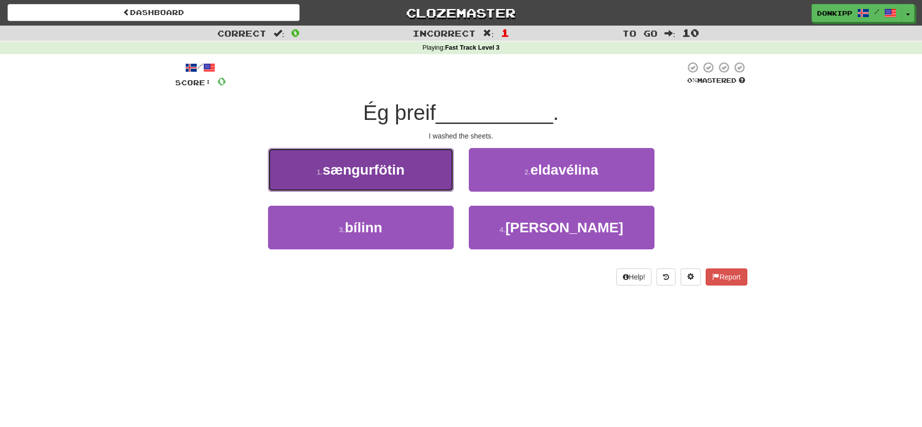
click at [423, 169] on button "1 . sængurfötin" at bounding box center [361, 170] width 186 height 44
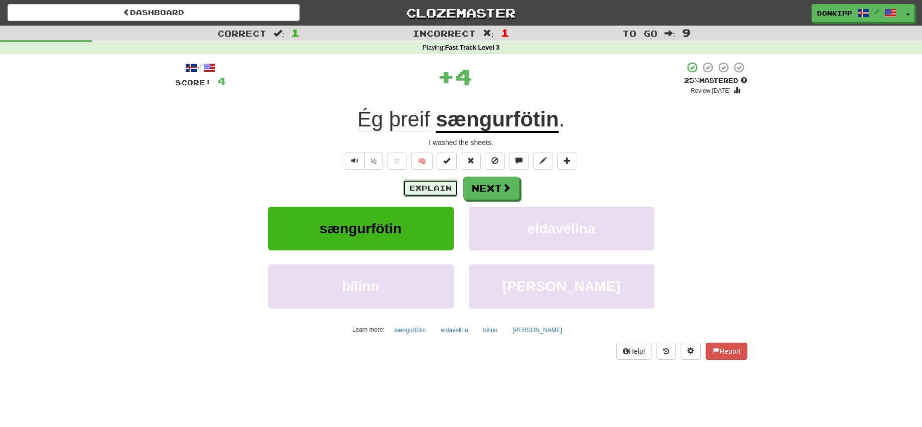
click at [432, 187] on button "Explain" at bounding box center [430, 188] width 55 height 17
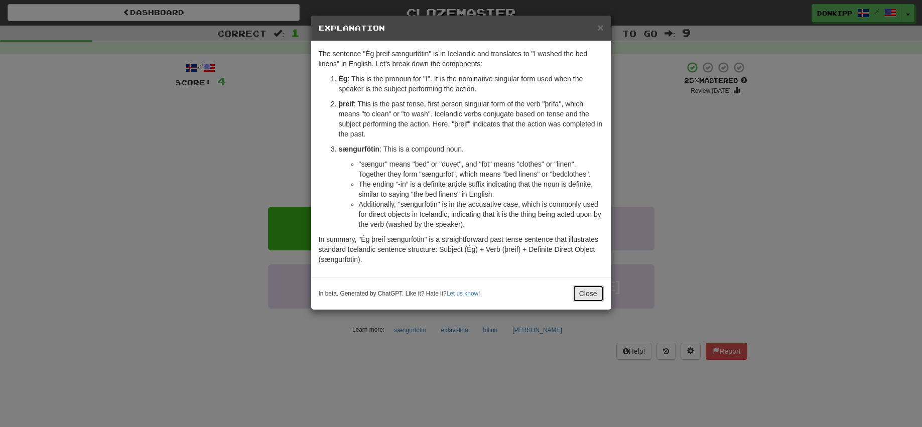
click at [593, 295] on button "Close" at bounding box center [588, 293] width 31 height 17
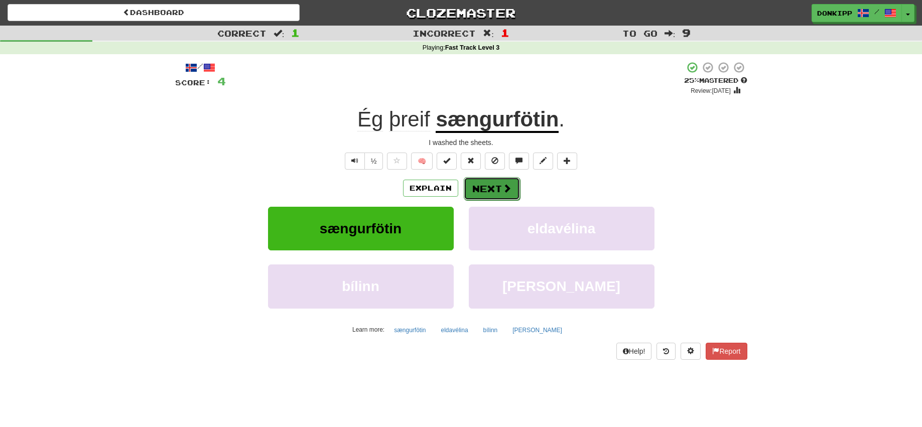
click at [503, 190] on span at bounding box center [507, 188] width 9 height 9
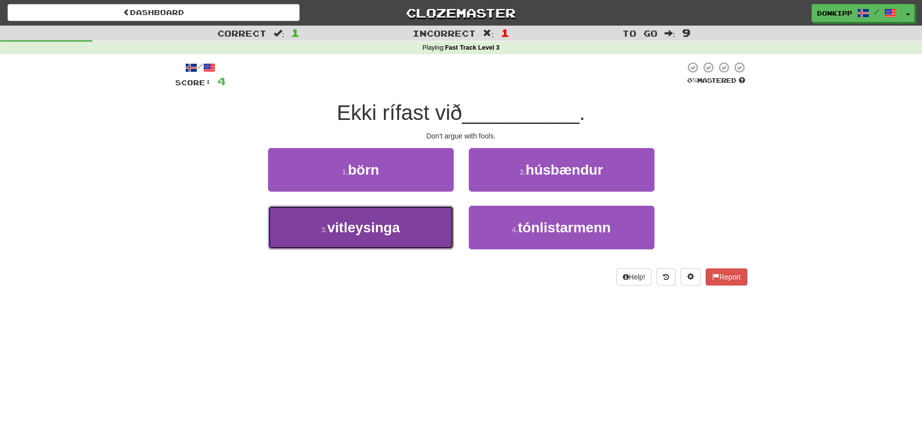
click at [423, 224] on button "3 . vitleysinga" at bounding box center [361, 228] width 186 height 44
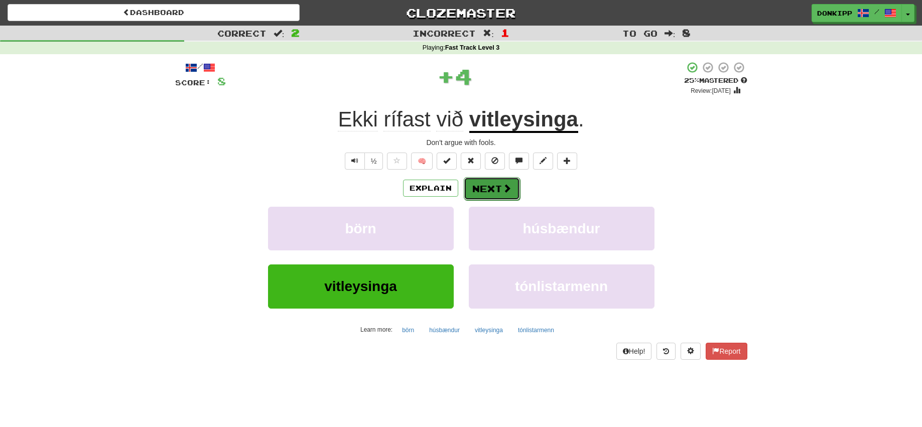
click at [485, 186] on button "Next" at bounding box center [492, 188] width 56 height 23
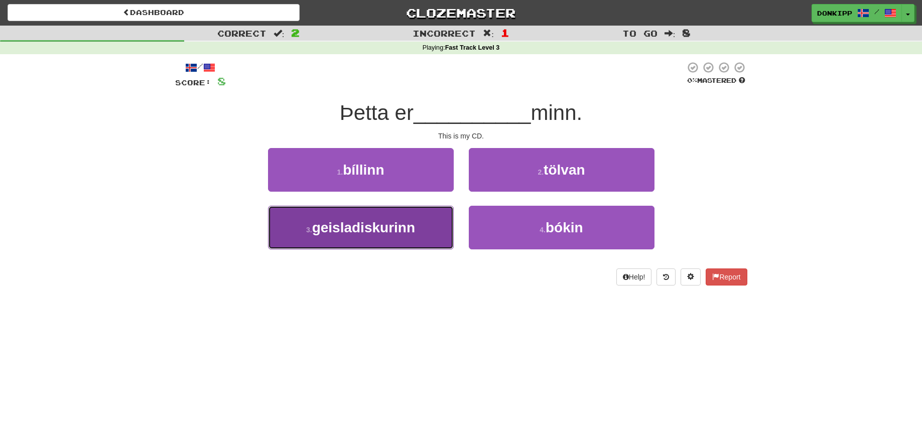
click at [421, 227] on button "3 . geisladiskurinn" at bounding box center [361, 228] width 186 height 44
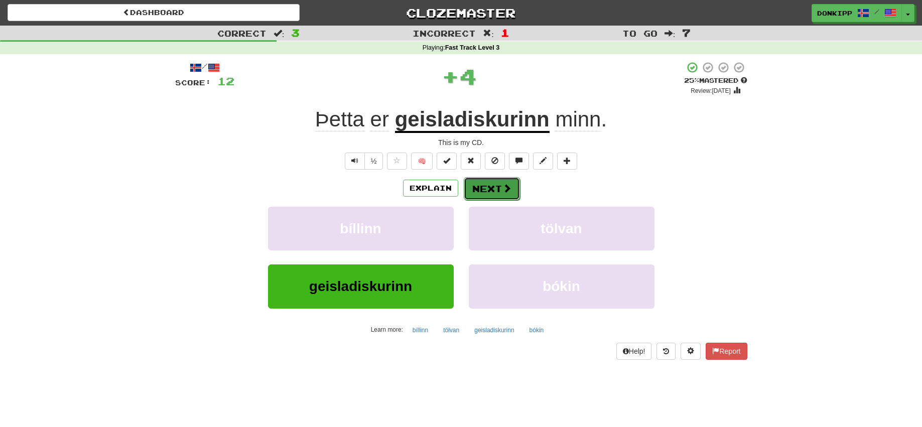
click at [481, 190] on button "Next" at bounding box center [492, 188] width 56 height 23
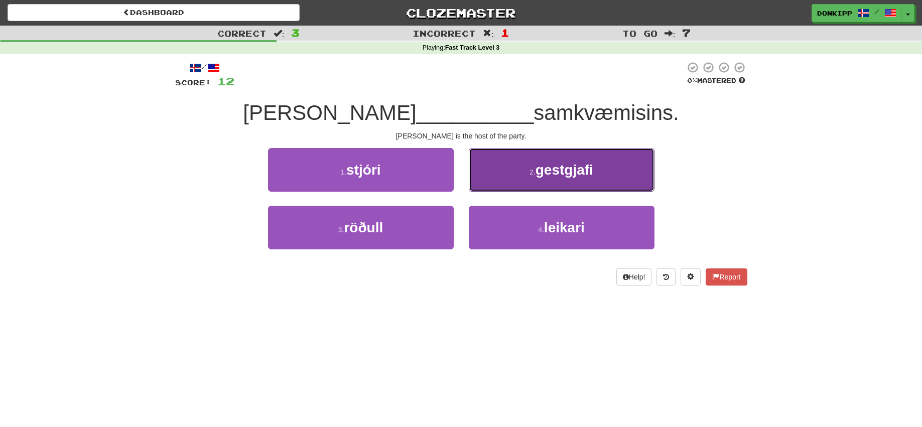
click at [516, 180] on button "2 . gestgjafi" at bounding box center [562, 170] width 186 height 44
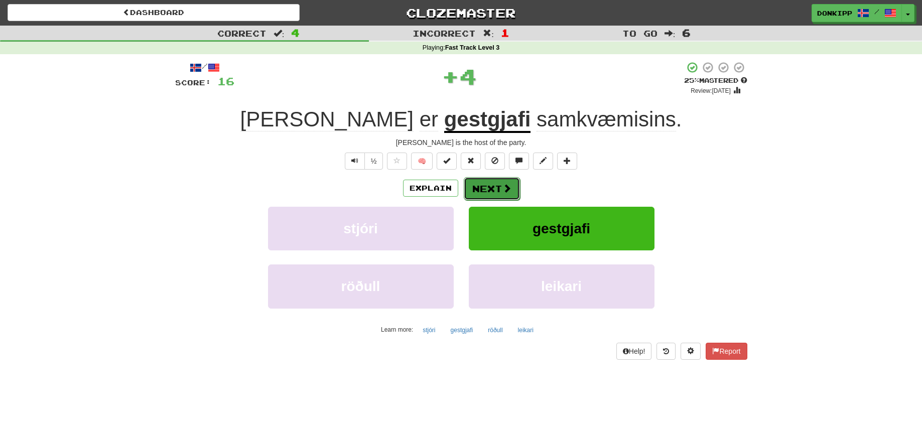
click at [491, 183] on button "Next" at bounding box center [492, 188] width 56 height 23
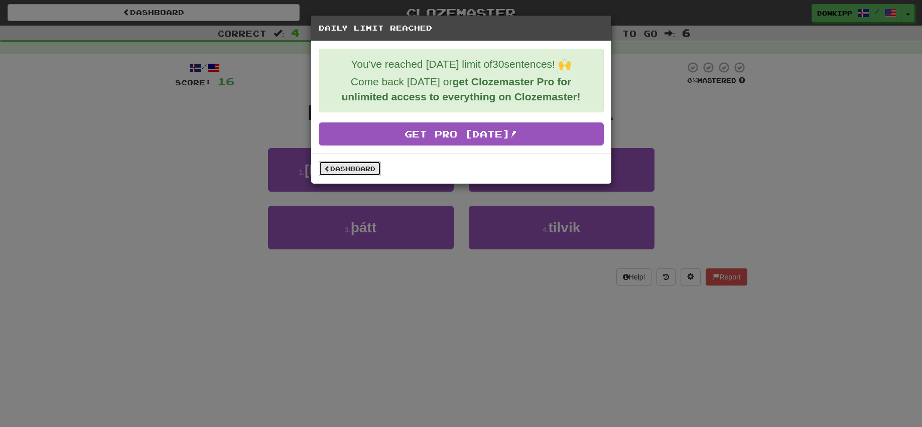
click at [372, 168] on link "Dashboard" at bounding box center [350, 168] width 62 height 15
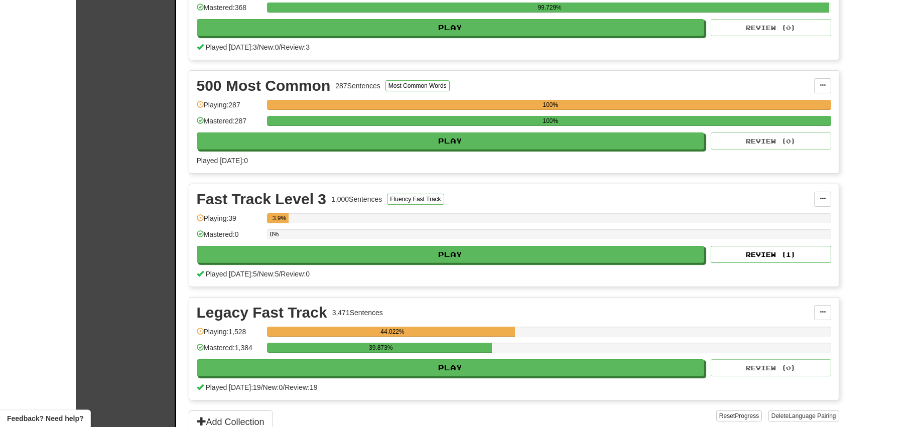
scroll to position [523, 0]
